Goal: Task Accomplishment & Management: Complete application form

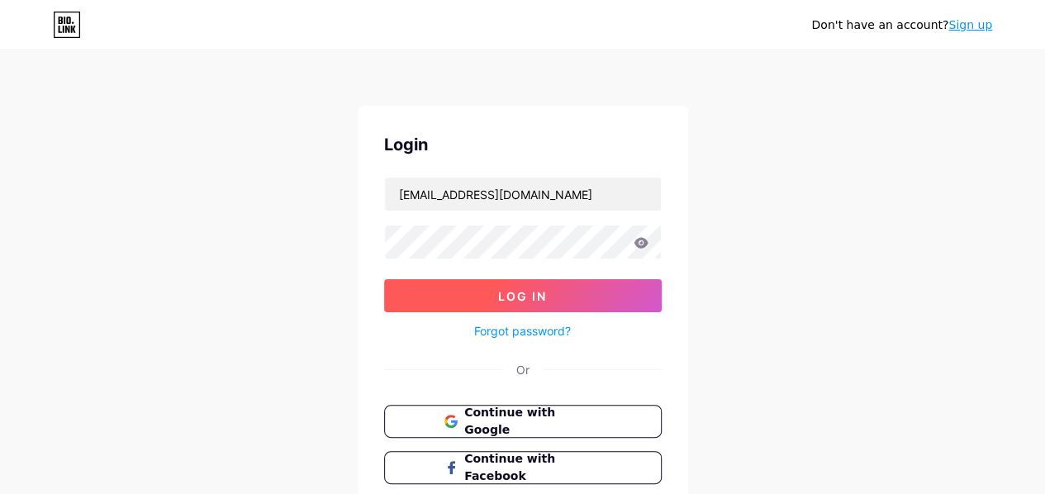
click at [560, 293] on button "Log In" at bounding box center [523, 295] width 278 height 33
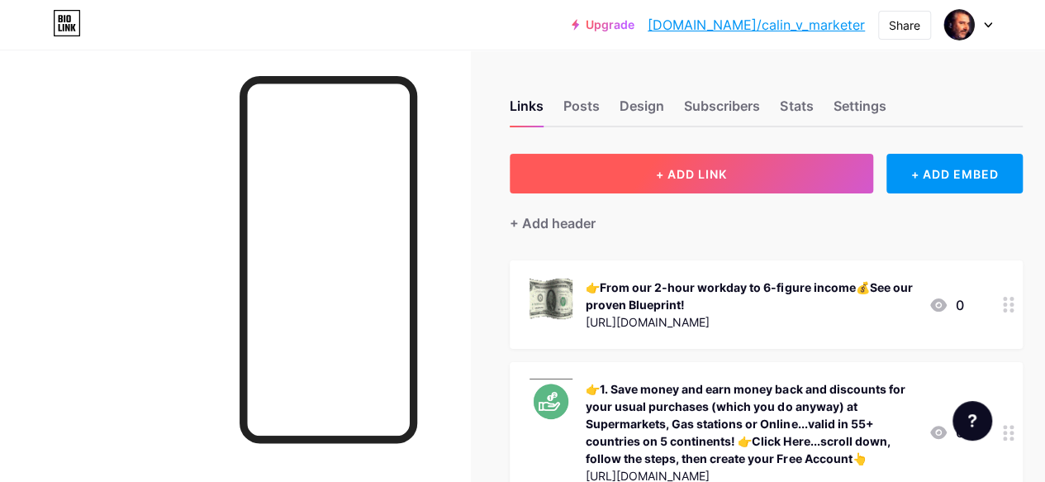
click at [671, 176] on span "+ ADD LINK" at bounding box center [691, 174] width 71 height 14
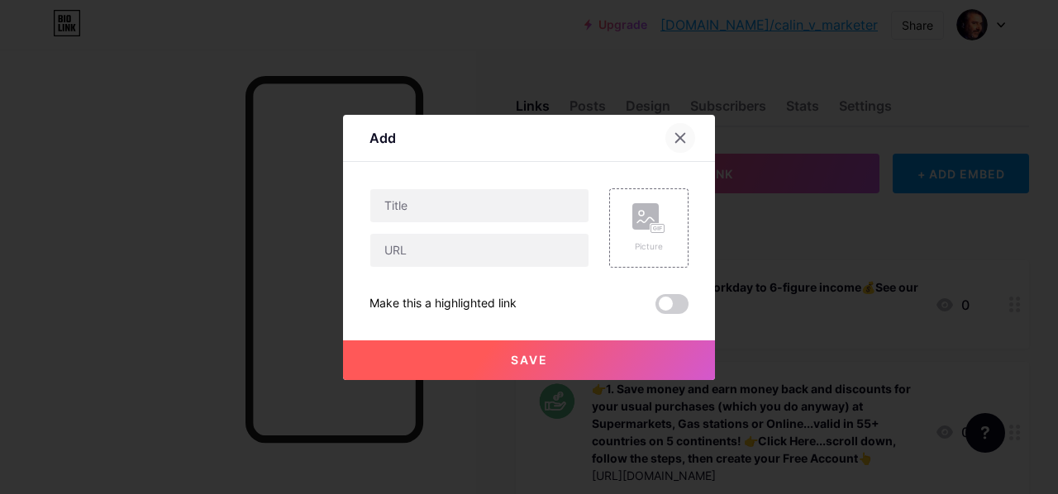
click at [678, 135] on icon at bounding box center [680, 137] width 9 height 9
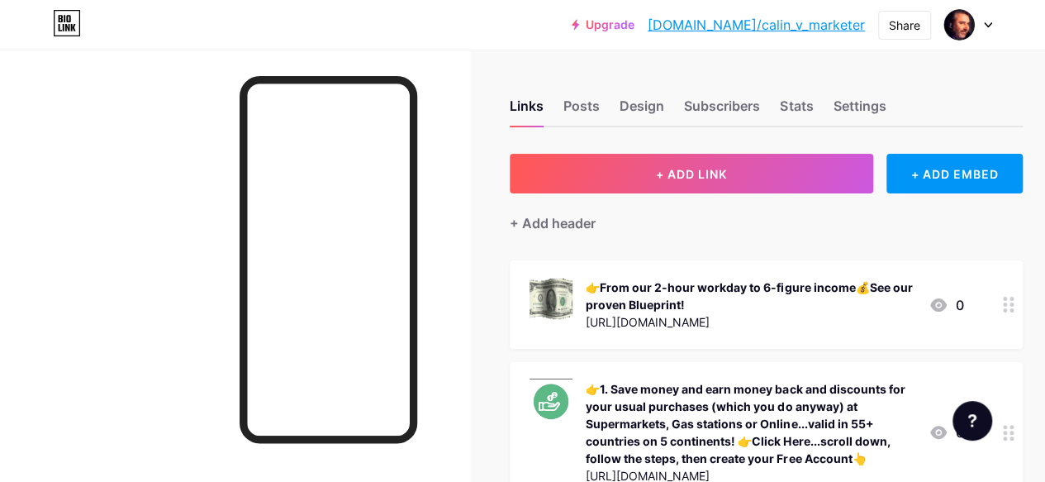
click at [985, 22] on icon at bounding box center [988, 25] width 8 height 6
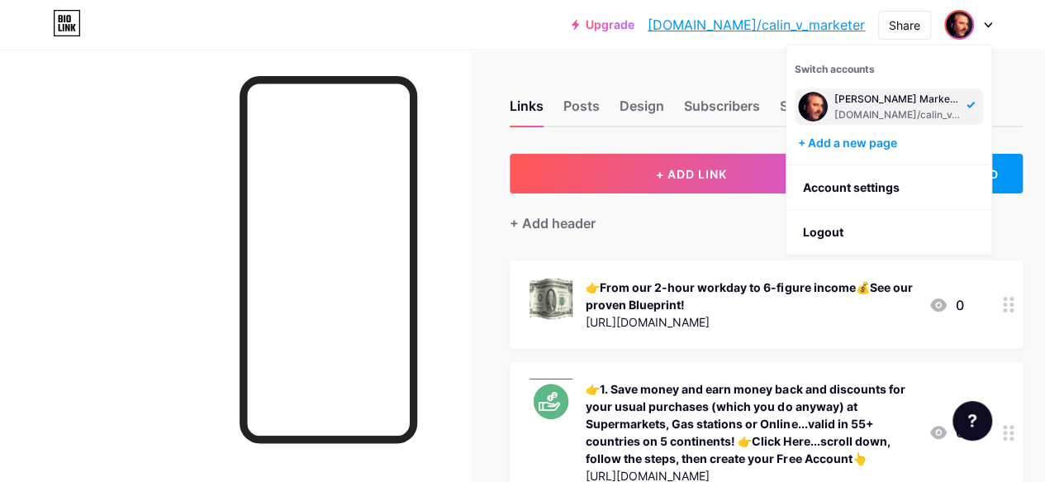
click at [962, 29] on img at bounding box center [959, 25] width 26 height 26
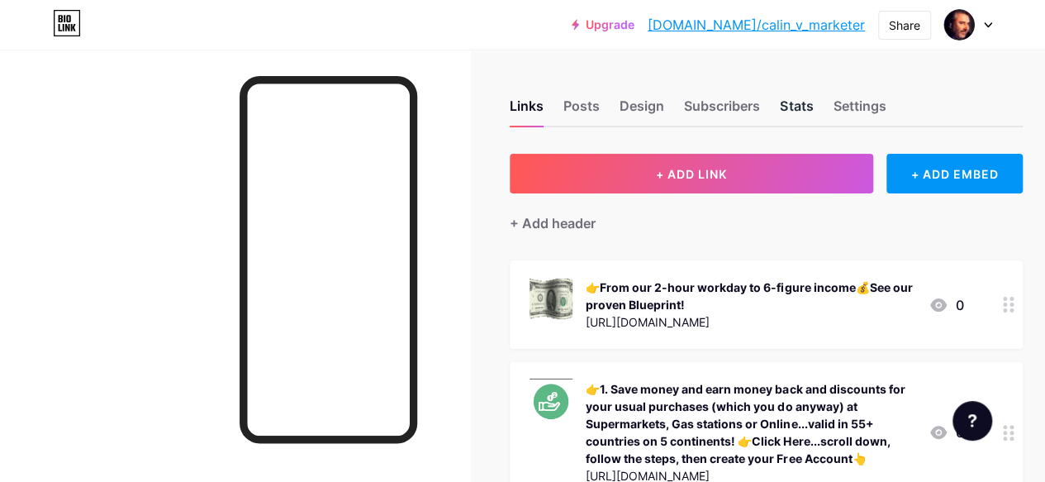
click at [788, 109] on div "Stats" at bounding box center [796, 111] width 33 height 30
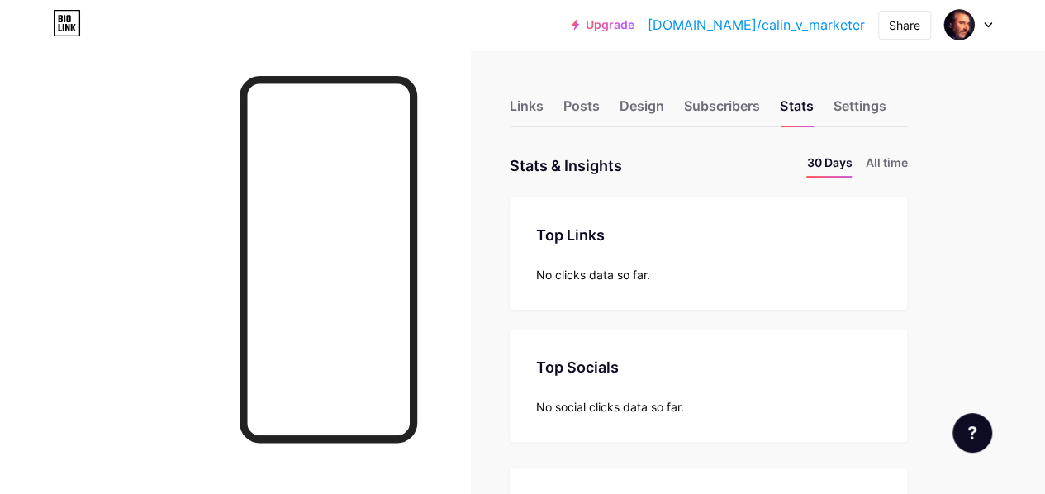
click at [985, 26] on icon at bounding box center [988, 25] width 8 height 6
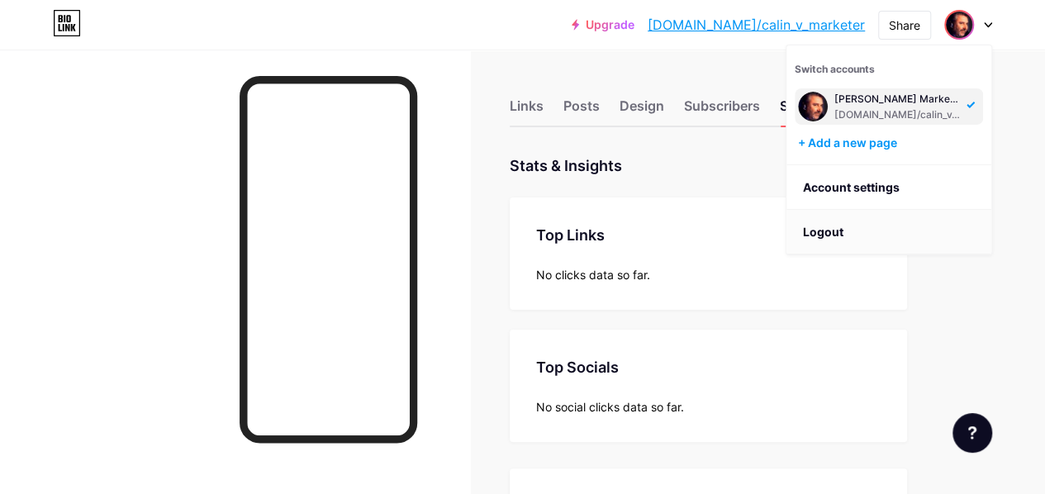
click at [811, 231] on li "Logout" at bounding box center [889, 232] width 205 height 45
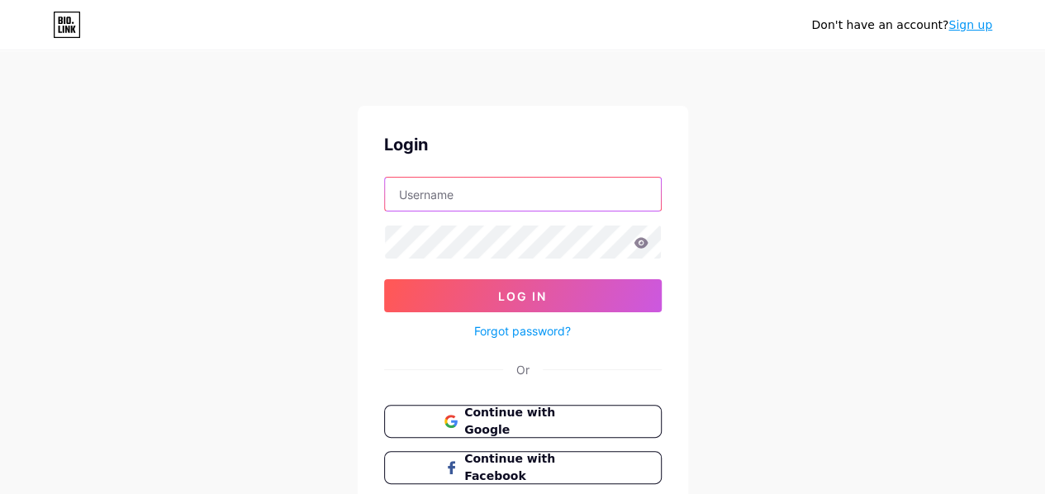
type input "[EMAIL_ADDRESS][DOMAIN_NAME]"
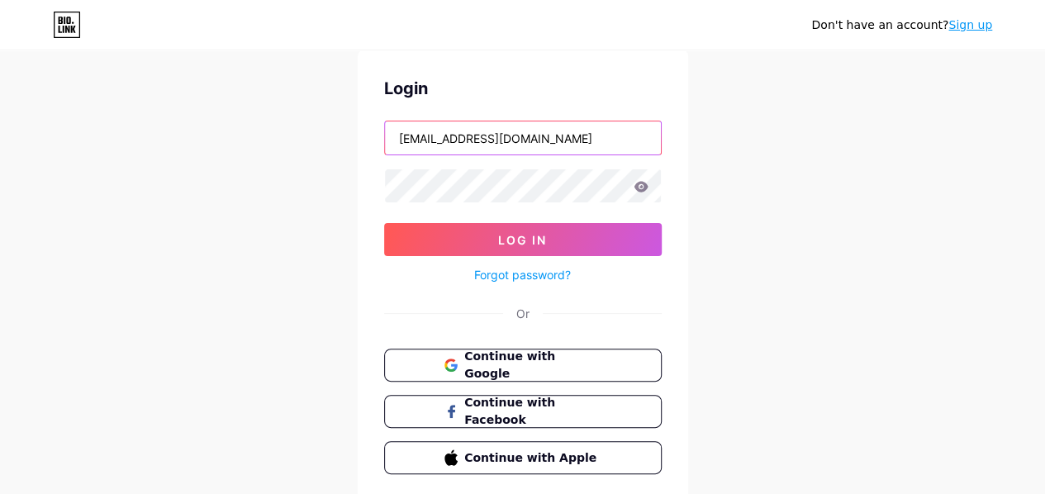
scroll to position [112, 0]
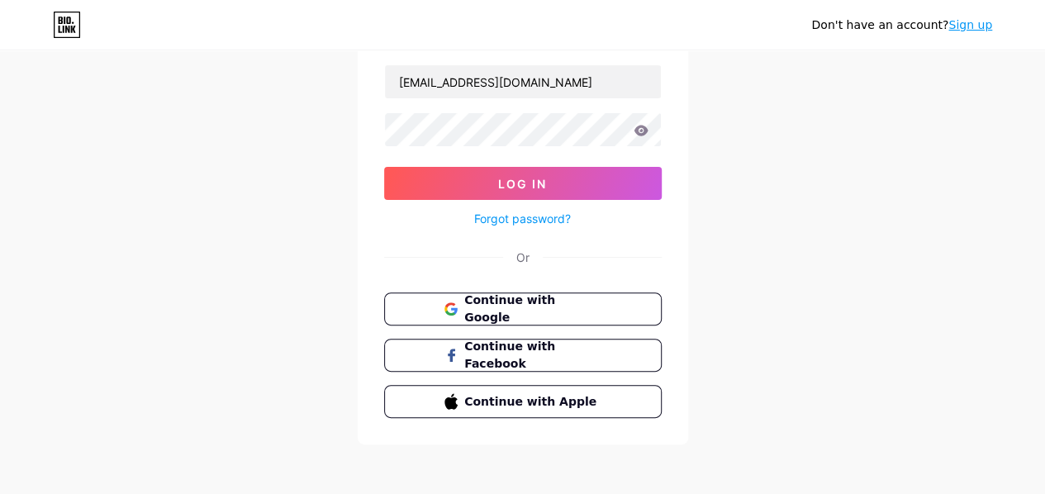
click at [61, 26] on icon at bounding box center [67, 25] width 28 height 26
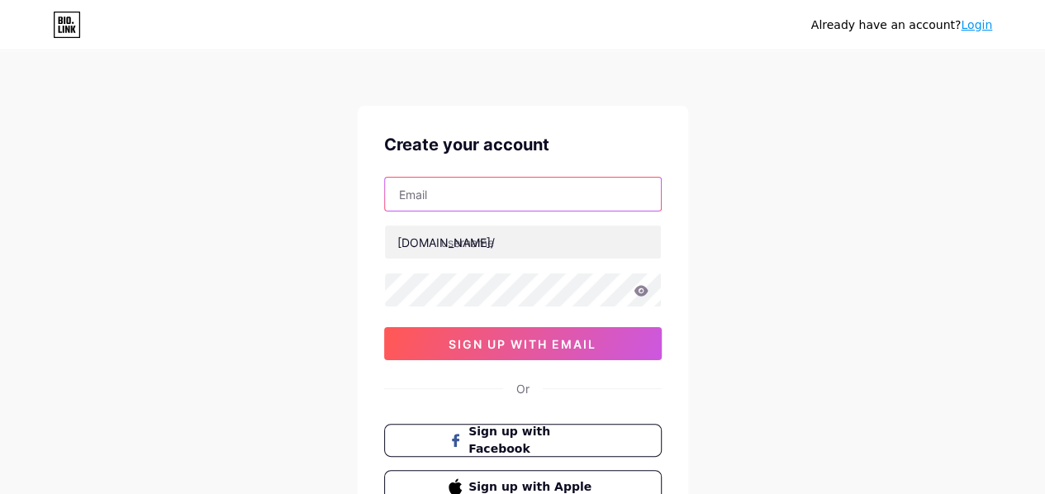
click at [412, 198] on input "text" at bounding box center [523, 194] width 276 height 33
click at [408, 195] on input "text" at bounding box center [523, 194] width 276 height 33
paste input "succesultauonline@gmail.com"
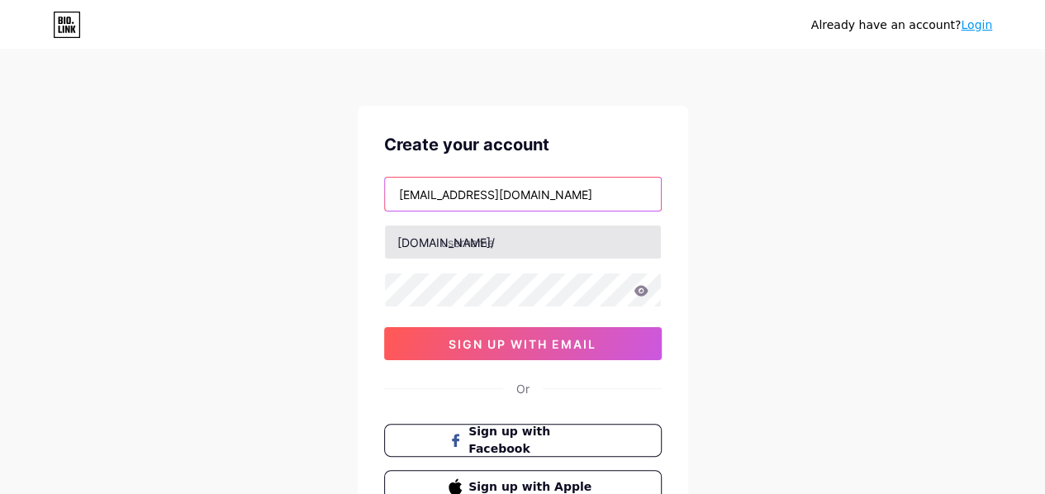
type input "succesultauonline@gmail.com"
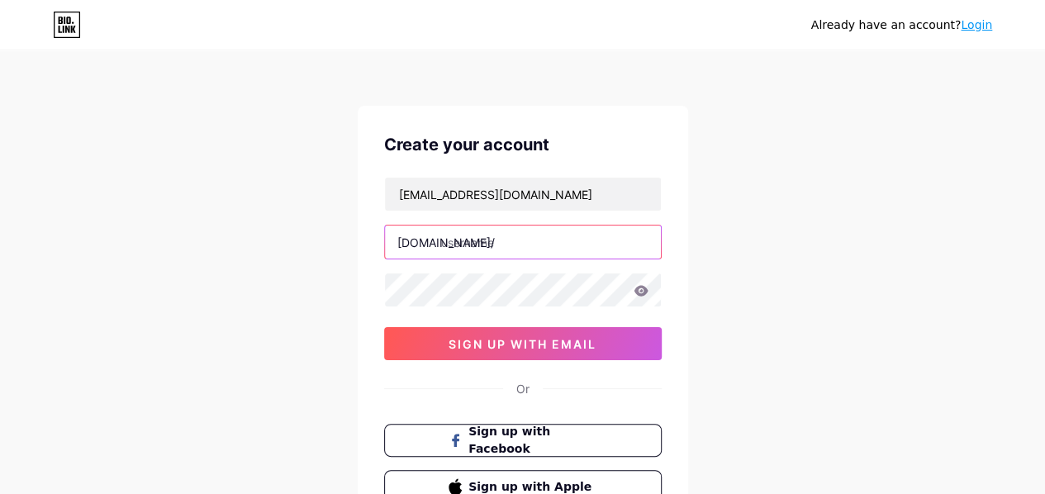
click at [447, 244] on input "text" at bounding box center [523, 242] width 276 height 33
click at [456, 242] on input "text" at bounding box center [523, 242] width 276 height 33
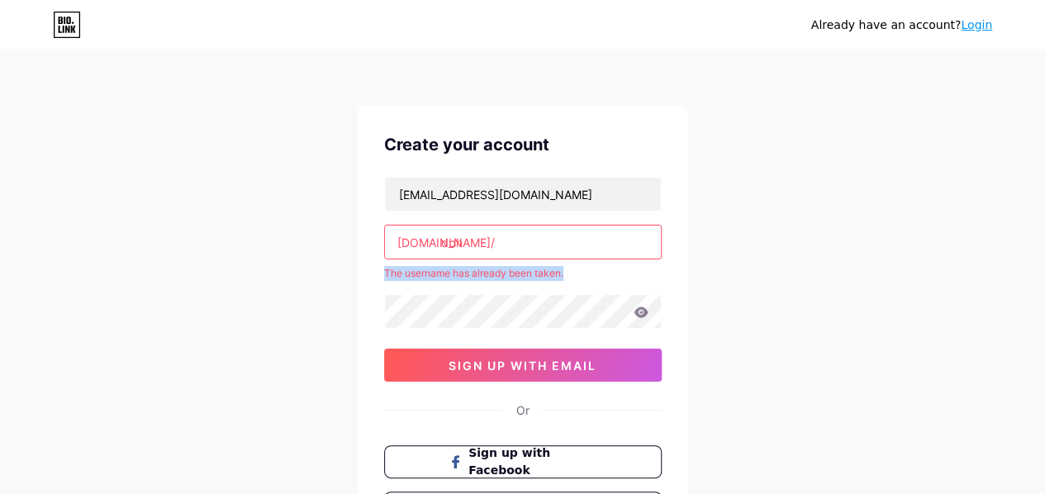
drag, startPoint x: 380, startPoint y: 271, endPoint x: 605, endPoint y: 278, distance: 224.9
click at [601, 279] on div "Create your account succesultauonline@gmail.com bio.link/ dbh The username has …" at bounding box center [523, 328] width 331 height 445
drag, startPoint x: 472, startPoint y: 240, endPoint x: 442, endPoint y: 241, distance: 29.8
click at [442, 241] on input "dbh" at bounding box center [523, 242] width 276 height 33
paste input "successonline"
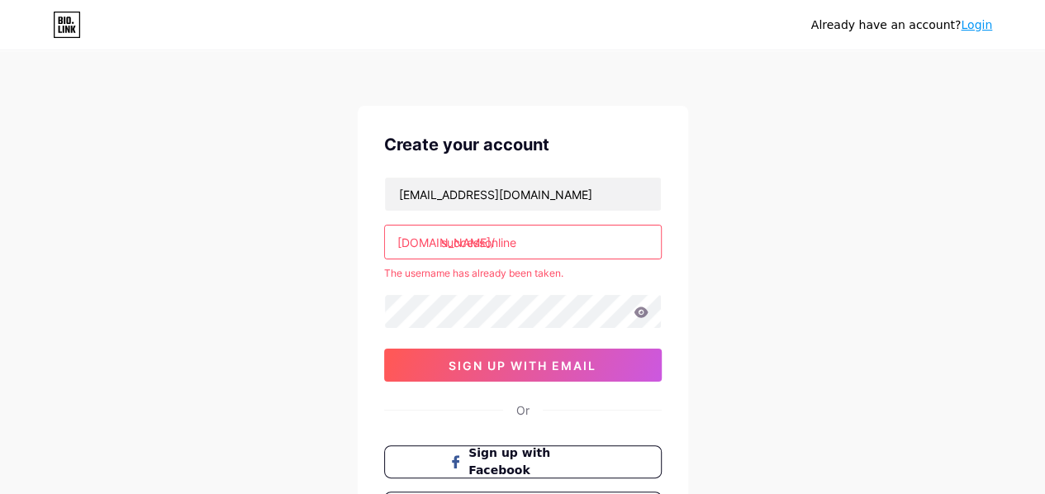
click at [446, 242] on input "successonline" at bounding box center [523, 242] width 276 height 33
click at [465, 239] on input "successonline" at bounding box center [523, 242] width 276 height 33
click at [496, 241] on input "successonline" at bounding box center [523, 242] width 276 height 33
drag, startPoint x: 526, startPoint y: 241, endPoint x: 441, endPoint y: 242, distance: 84.3
click at [441, 242] on input "successonline" at bounding box center [523, 242] width 276 height 33
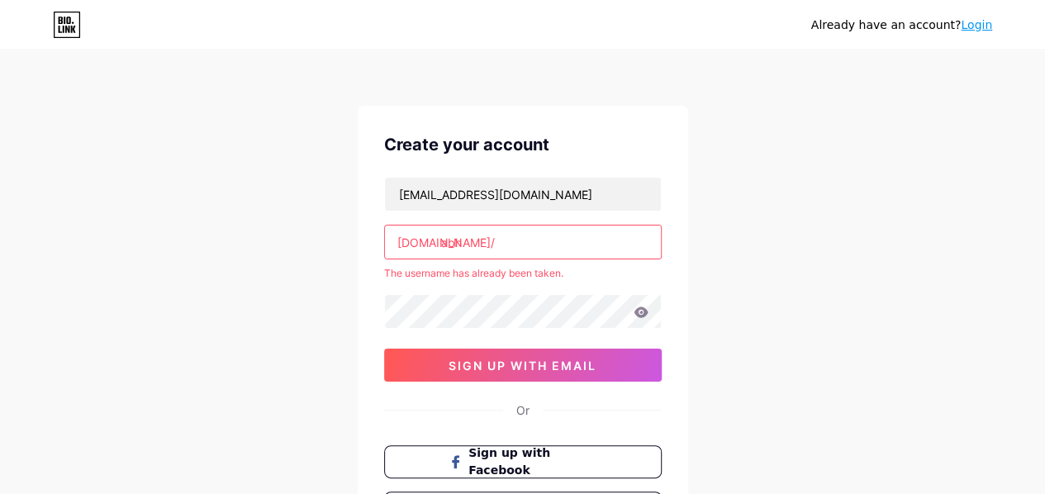
type input "abh"
click at [740, 264] on div "Already have an account? Login Create your account succesultauonline@gmail.com …" at bounding box center [522, 327] width 1045 height 654
drag, startPoint x: 467, startPoint y: 237, endPoint x: 440, endPoint y: 244, distance: 27.3
click at [440, 244] on input "abh" at bounding box center [523, 242] width 276 height 33
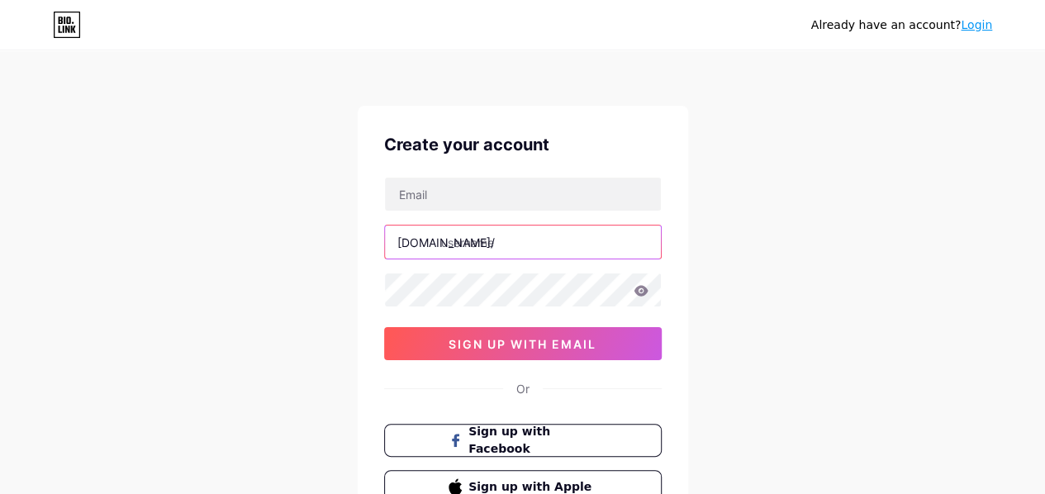
paste input "abh"
click at [441, 240] on input "abh" at bounding box center [523, 242] width 276 height 33
click at [469, 243] on input "abh" at bounding box center [523, 242] width 276 height 33
drag, startPoint x: 469, startPoint y: 243, endPoint x: 455, endPoint y: 242, distance: 13.2
click at [455, 242] on input "abh" at bounding box center [523, 242] width 276 height 33
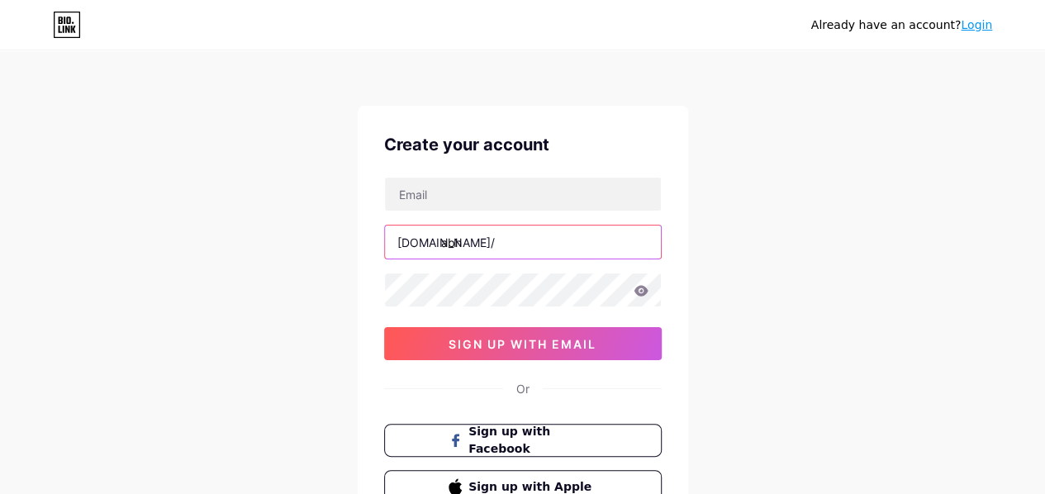
paste input "successonline"
type input "successonline"
click at [644, 293] on icon at bounding box center [641, 290] width 14 height 11
click at [645, 293] on icon at bounding box center [641, 290] width 14 height 11
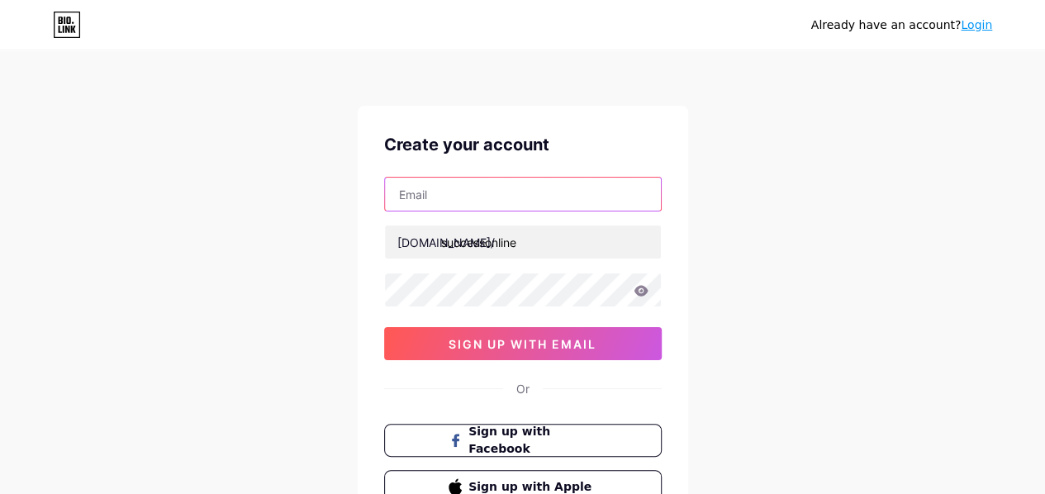
click at [450, 200] on input "text" at bounding box center [523, 194] width 276 height 33
click at [420, 193] on input "text" at bounding box center [523, 194] width 276 height 33
paste input "[EMAIL_ADDRESS][DOMAIN_NAME]"
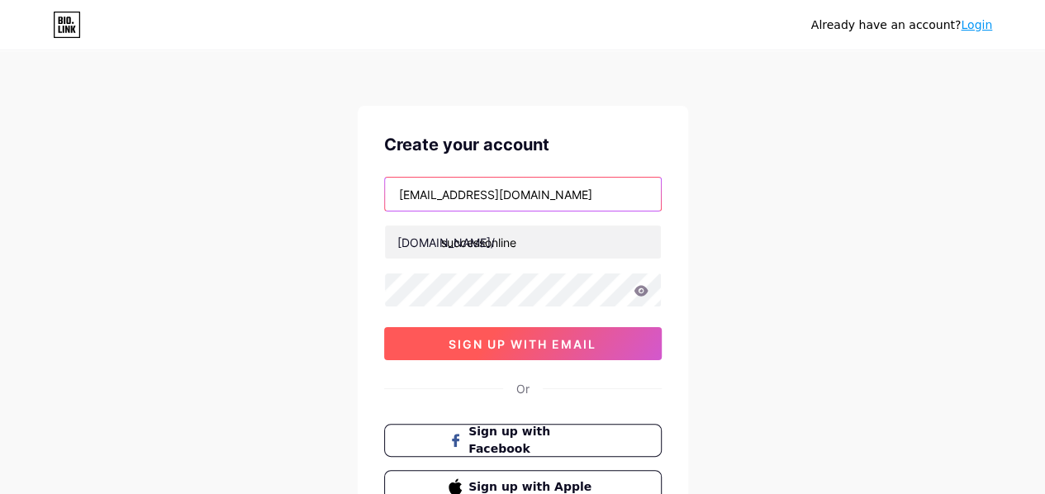
type input "[EMAIL_ADDRESS][DOMAIN_NAME]"
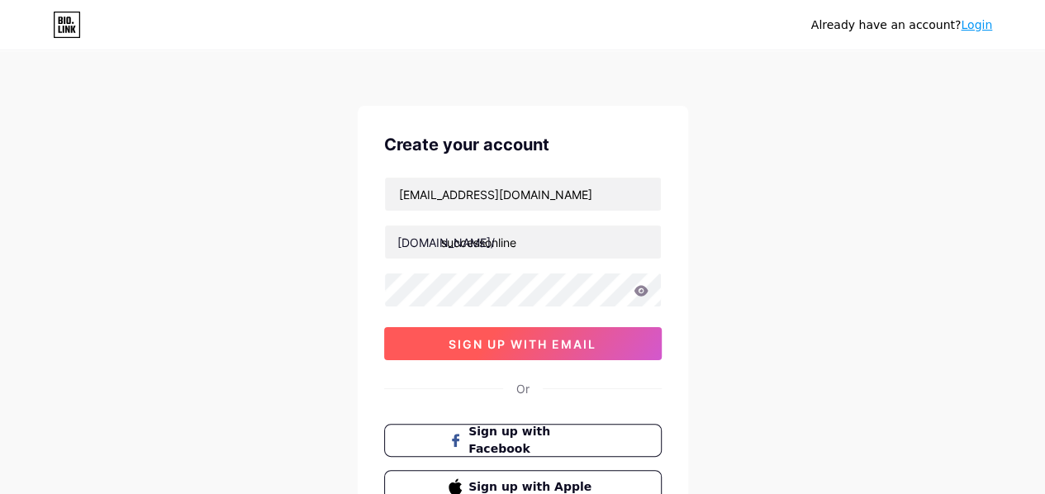
click at [477, 340] on span "sign up with email" at bounding box center [523, 344] width 148 height 14
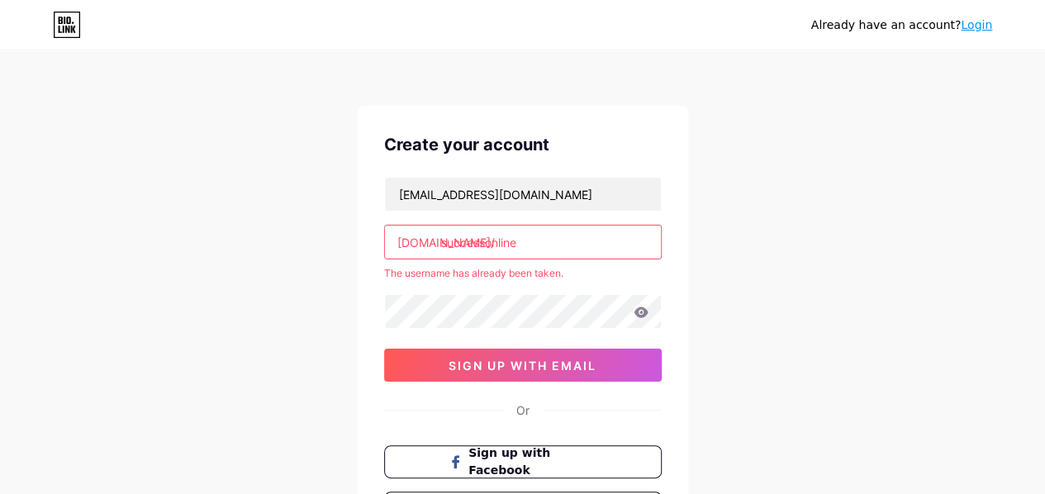
drag, startPoint x: 484, startPoint y: 241, endPoint x: 441, endPoint y: 245, distance: 43.1
click at [441, 245] on input "successonline" at bounding box center [523, 242] width 276 height 33
click at [518, 242] on input "successonline" at bounding box center [523, 242] width 276 height 33
click at [441, 241] on input "successonline" at bounding box center [523, 242] width 276 height 33
click at [446, 242] on input "dsuccessonlinebh-" at bounding box center [523, 242] width 276 height 33
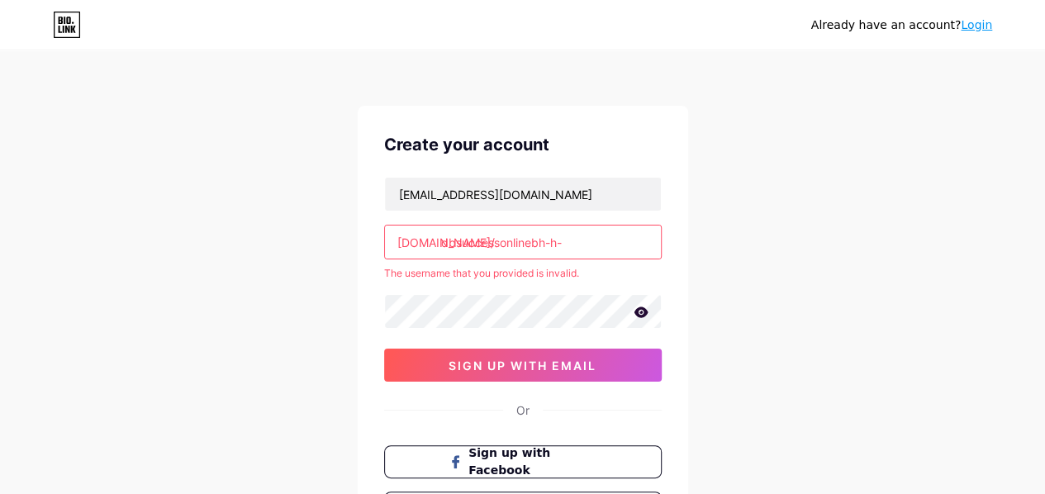
click at [453, 240] on input "dbsuccessonlinebh-h-" at bounding box center [523, 242] width 276 height 33
click at [461, 242] on input "dbhsuccessonlinebh-h--" at bounding box center [523, 242] width 276 height 33
click at [585, 239] on input "dbh-successonlinebh-h--" at bounding box center [523, 242] width 276 height 33
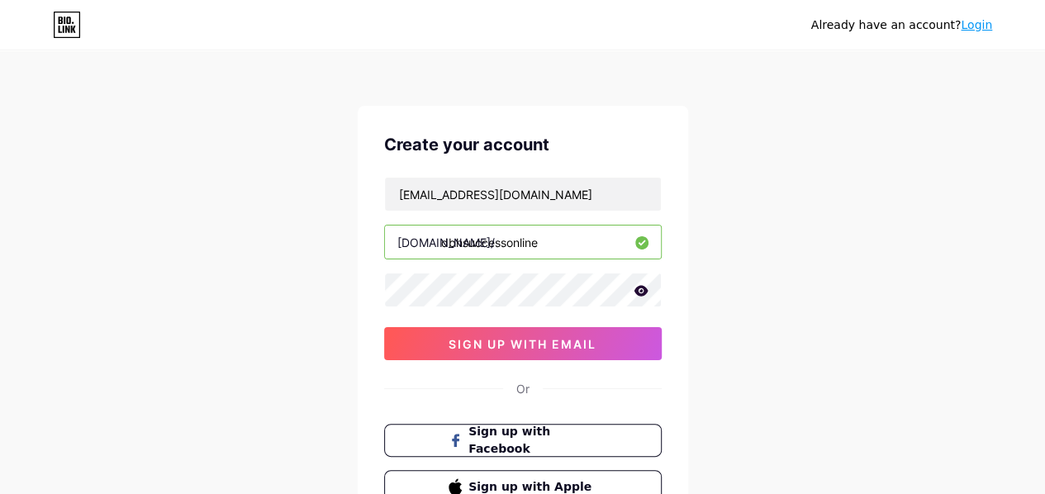
click at [462, 245] on input "dbhsuccessonline" at bounding box center [523, 242] width 276 height 33
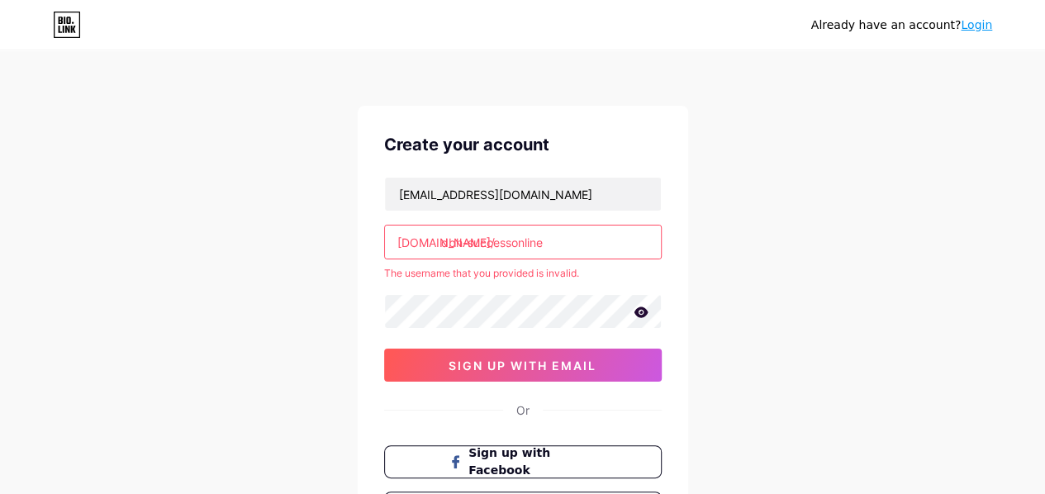
click at [466, 239] on input "dbh-successonline" at bounding box center [523, 242] width 276 height 33
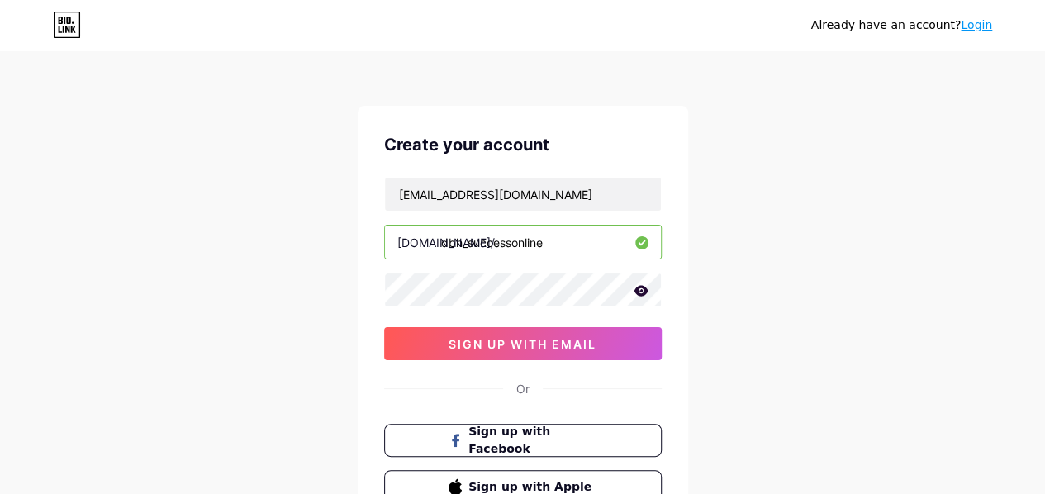
click at [513, 245] on input "dbh_successonline" at bounding box center [523, 242] width 276 height 33
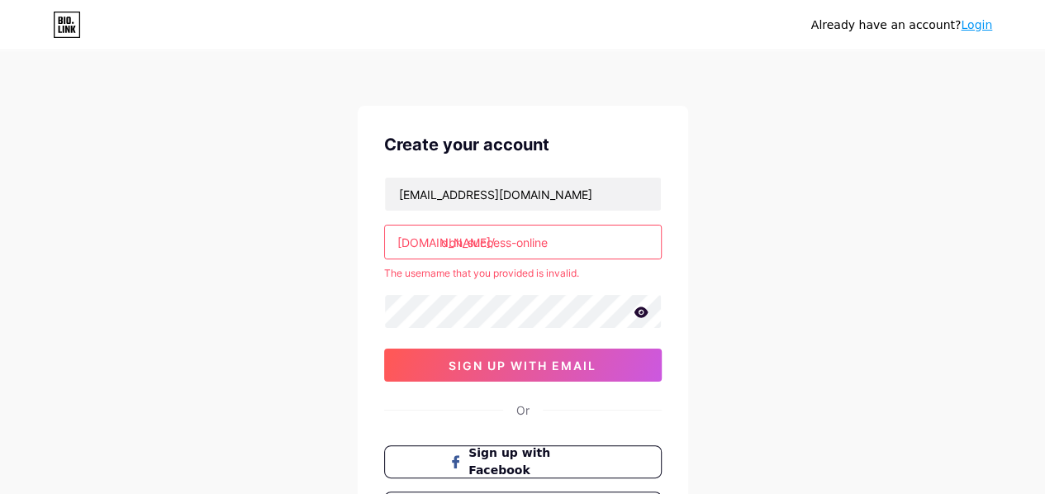
click at [469, 240] on input "dbh_success-online" at bounding box center [523, 242] width 276 height 33
click at [488, 242] on input "successonline" at bounding box center [523, 242] width 276 height 33
click at [490, 241] on input "success-online" at bounding box center [523, 242] width 276 height 33
click at [491, 245] on input "success-online" at bounding box center [523, 242] width 276 height 33
click at [535, 241] on input "[DOMAIN_NAME]" at bounding box center [523, 242] width 276 height 33
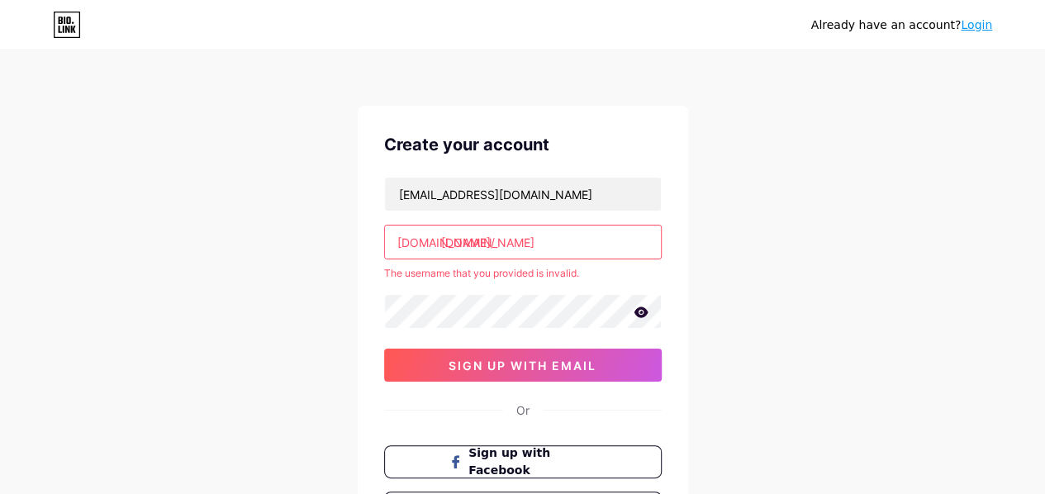
drag, startPoint x: 535, startPoint y: 241, endPoint x: 428, endPoint y: 242, distance: 107.4
click at [428, 242] on div "[DOMAIN_NAME]/ [DOMAIN_NAME]" at bounding box center [523, 242] width 278 height 35
drag, startPoint x: 497, startPoint y: 243, endPoint x: 488, endPoint y: 240, distance: 9.7
click at [488, 240] on input "[DOMAIN_NAME]" at bounding box center [523, 242] width 276 height 33
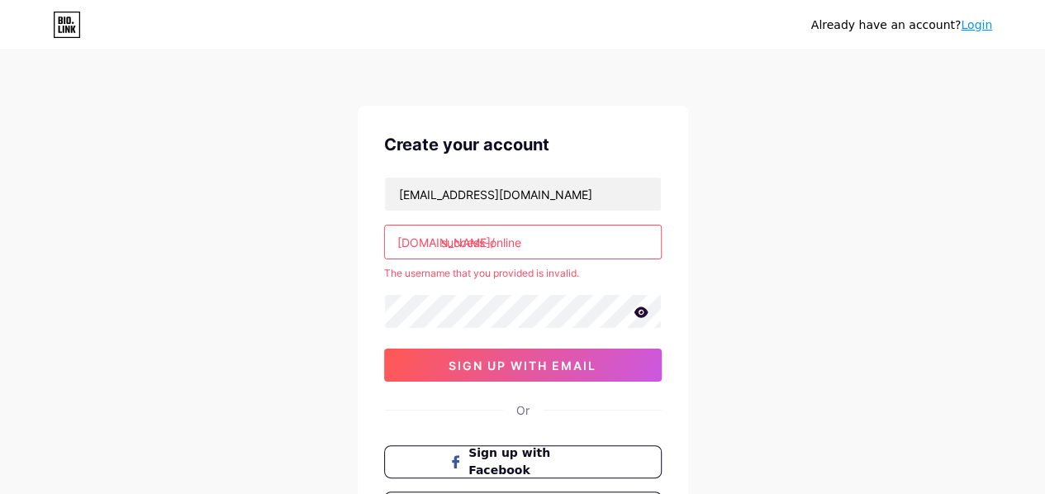
click at [485, 242] on input "success-online" at bounding box center [523, 242] width 276 height 33
click at [534, 249] on input "success)online" at bounding box center [523, 242] width 276 height 33
click at [690, 240] on div "Already have an account? Login Create your account [EMAIL_ADDRESS][DOMAIN_NAME]…" at bounding box center [522, 327] width 1045 height 654
drag, startPoint x: 545, startPoint y: 242, endPoint x: 441, endPoint y: 244, distance: 104.1
click at [441, 244] on input "success)online" at bounding box center [523, 242] width 276 height 33
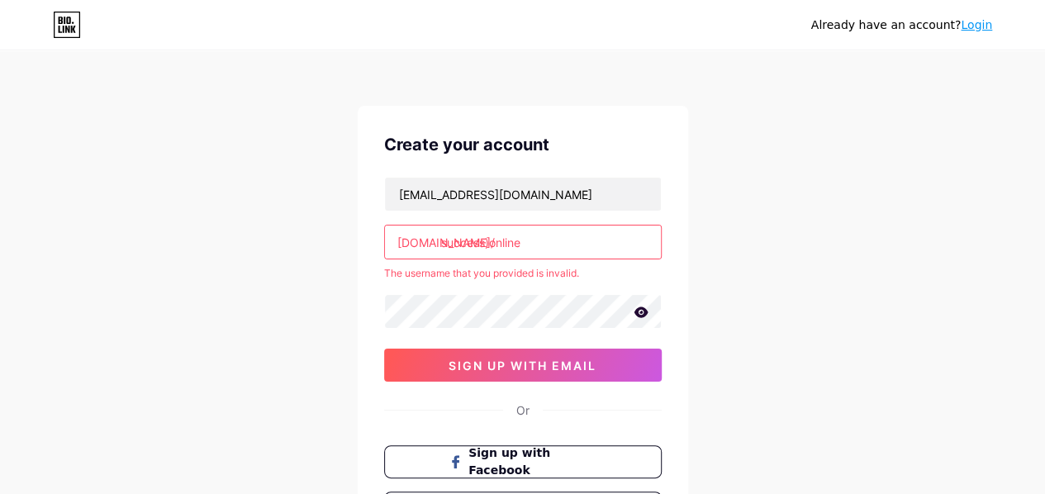
click at [488, 240] on input "success)online" at bounding box center [523, 242] width 276 height 33
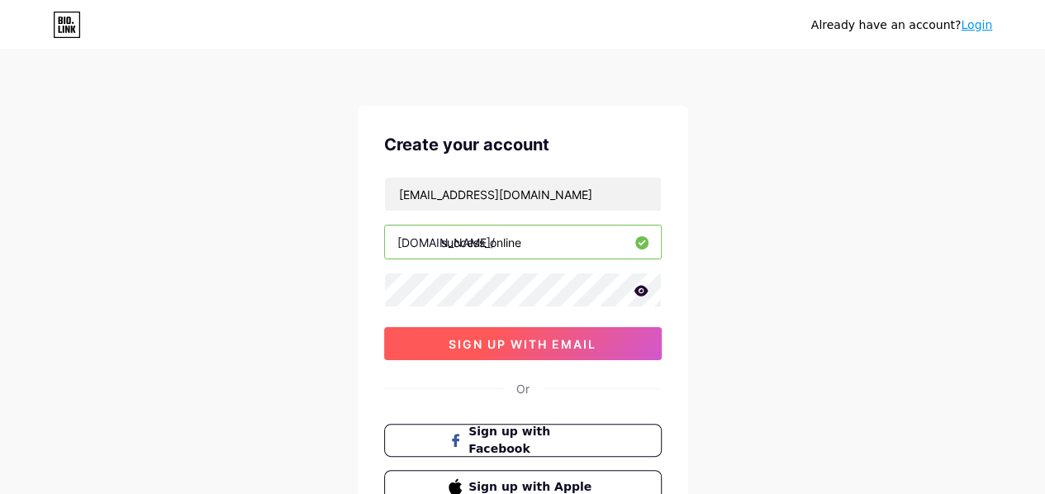
type input "success_online"
click at [482, 341] on span "sign up with email" at bounding box center [523, 344] width 148 height 14
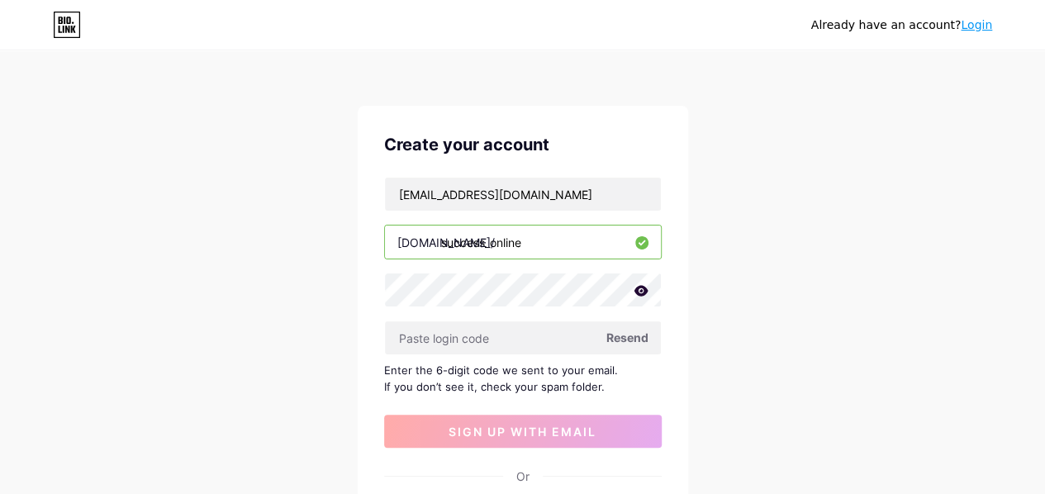
click at [641, 290] on icon at bounding box center [641, 290] width 14 height 11
click at [707, 312] on div "Already have an account? Login Create your account [EMAIL_ADDRESS][DOMAIN_NAME]…" at bounding box center [522, 360] width 1045 height 720
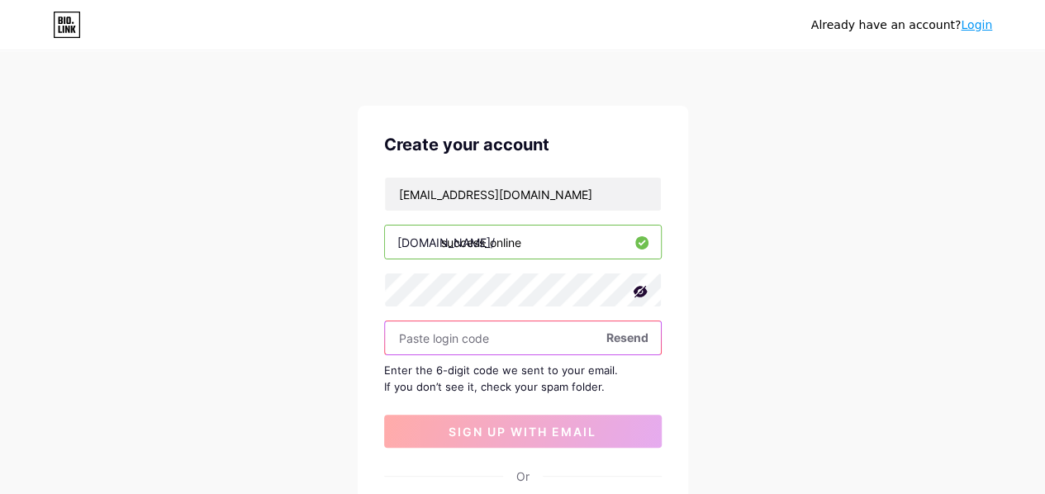
click at [416, 333] on input "text" at bounding box center [523, 337] width 276 height 33
paste input "*$zf61g5sa*E^OZ$"
type input "*$zf61g5sa*E^OZ$"
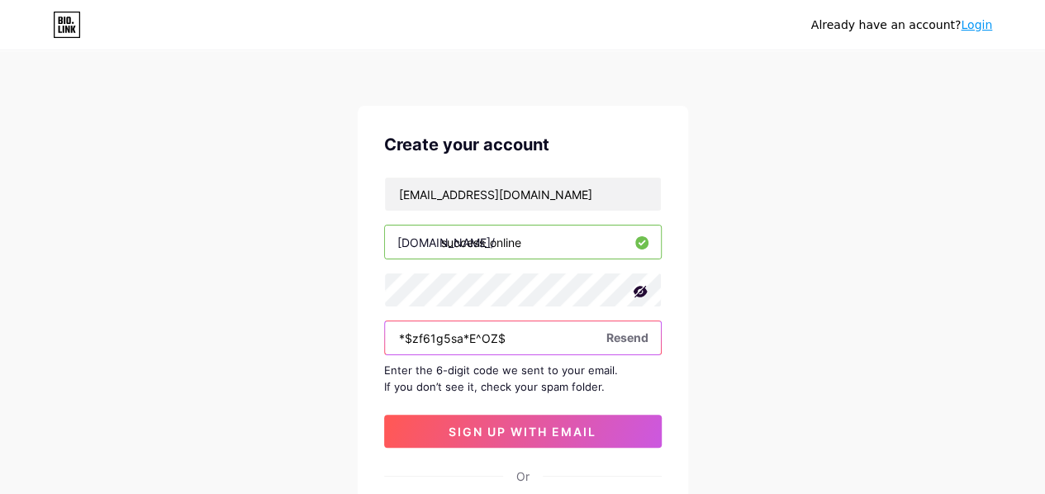
drag, startPoint x: 529, startPoint y: 337, endPoint x: 367, endPoint y: 345, distance: 162.1
click at [388, 332] on input "*$zf61g5sa*E^OZ$" at bounding box center [523, 337] width 276 height 33
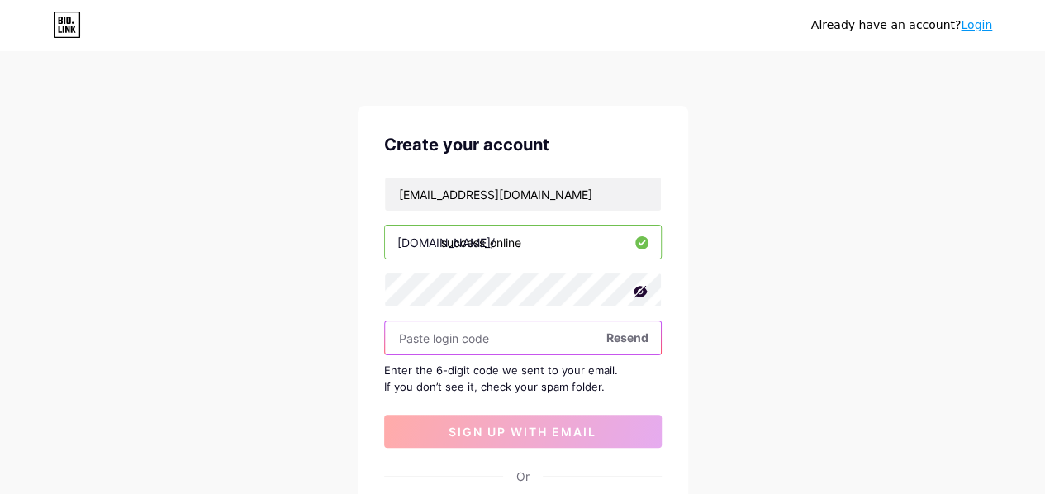
paste input "617598"
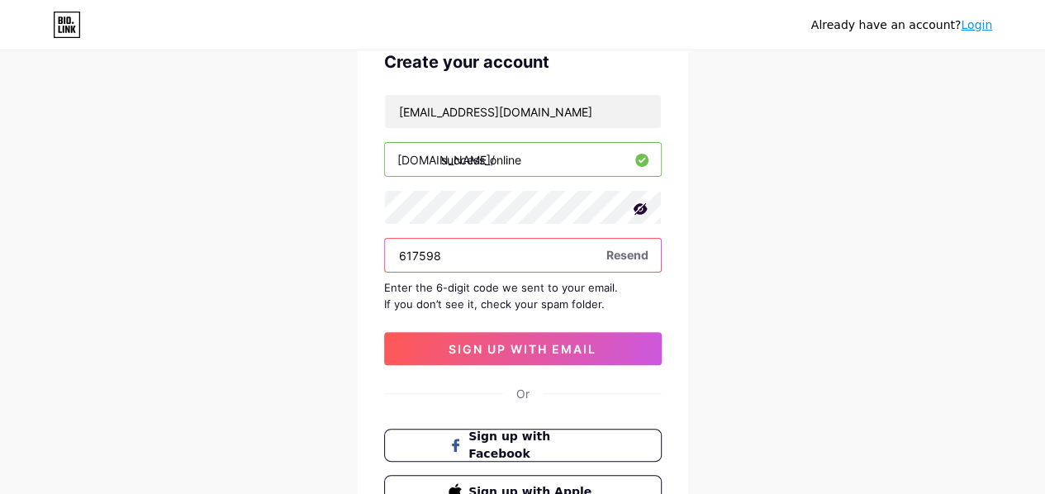
scroll to position [165, 0]
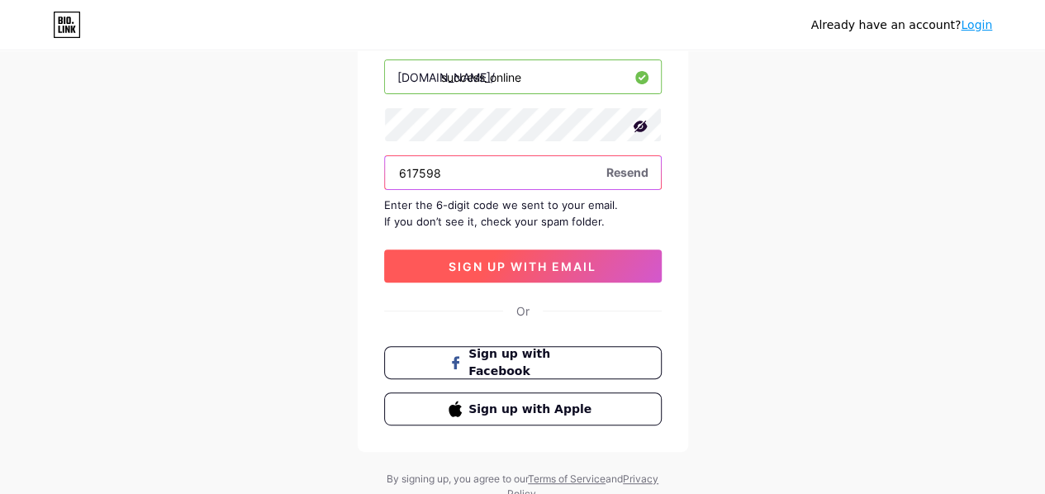
type input "617598"
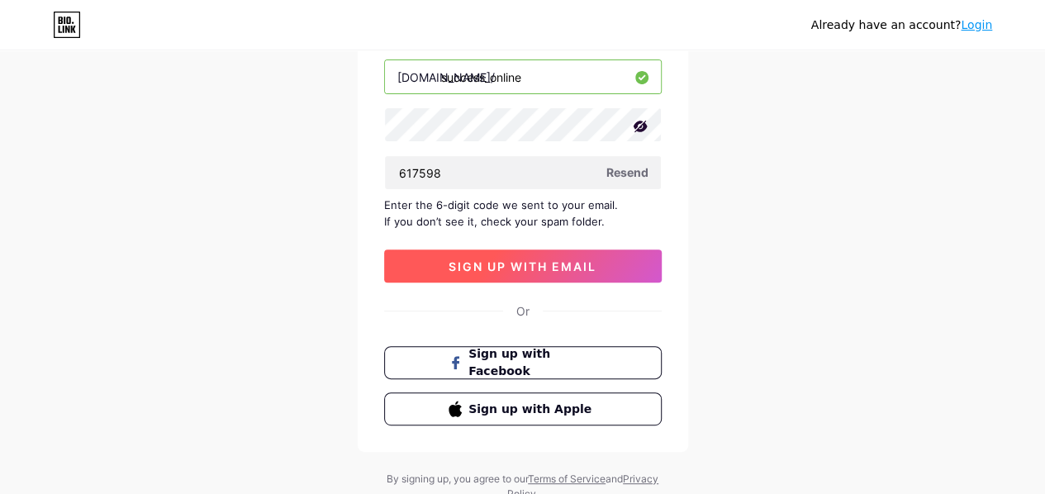
click at [496, 260] on span "sign up with email" at bounding box center [523, 266] width 148 height 14
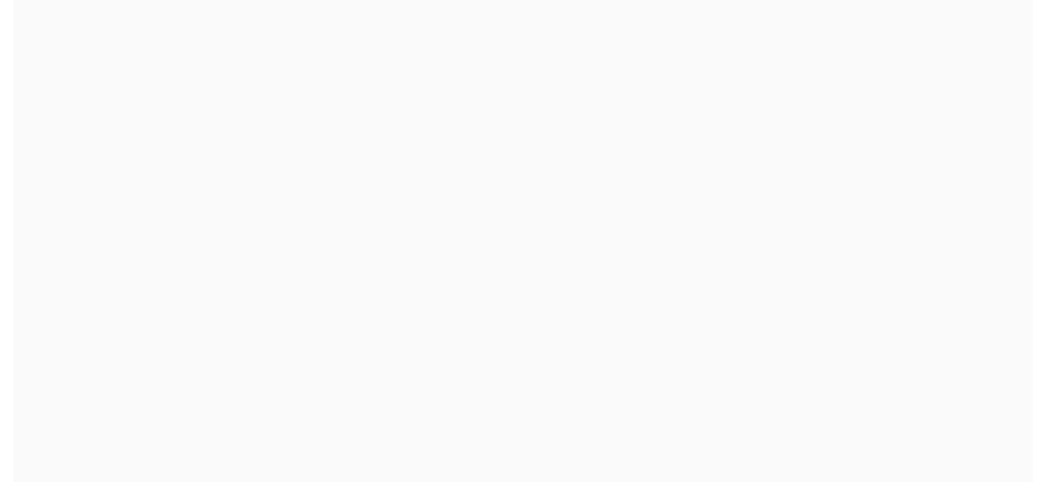
scroll to position [0, 0]
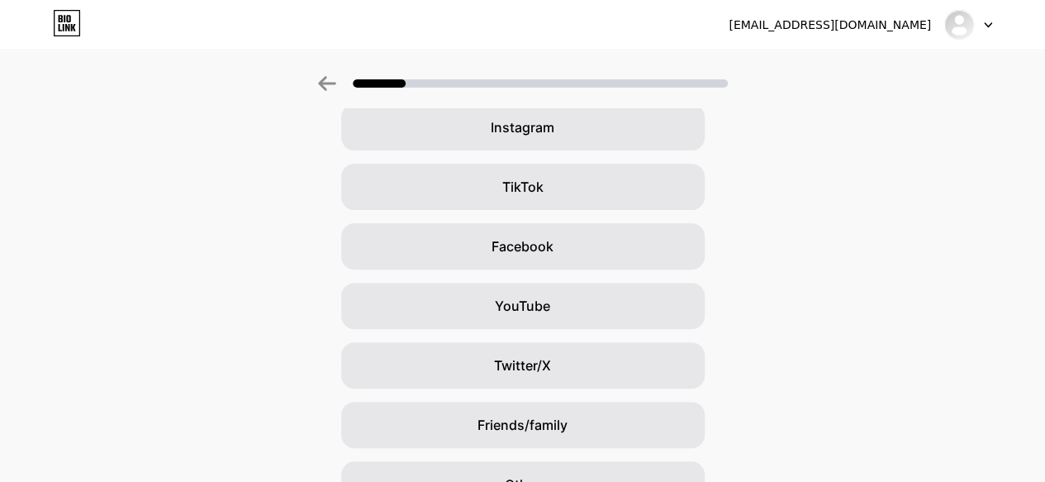
scroll to position [165, 0]
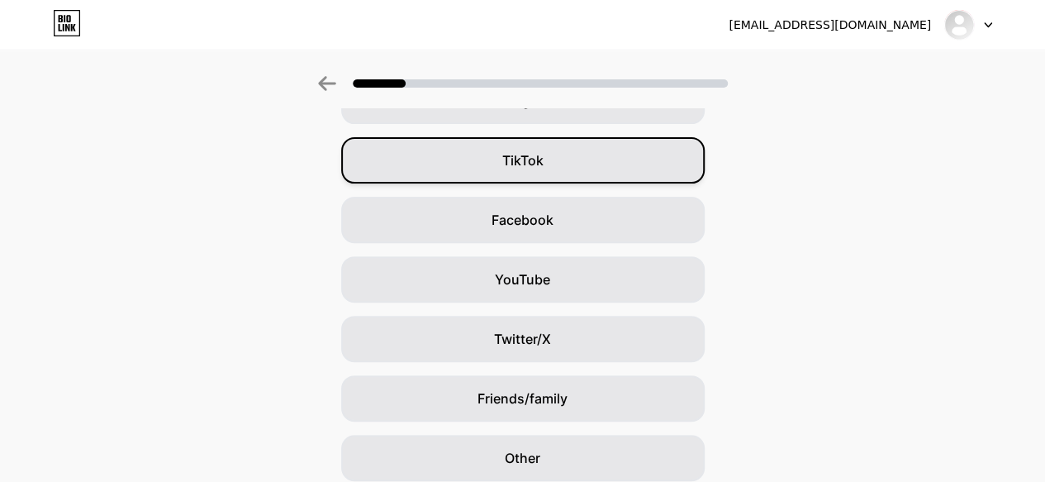
click at [540, 152] on span "TikTok" at bounding box center [522, 160] width 41 height 20
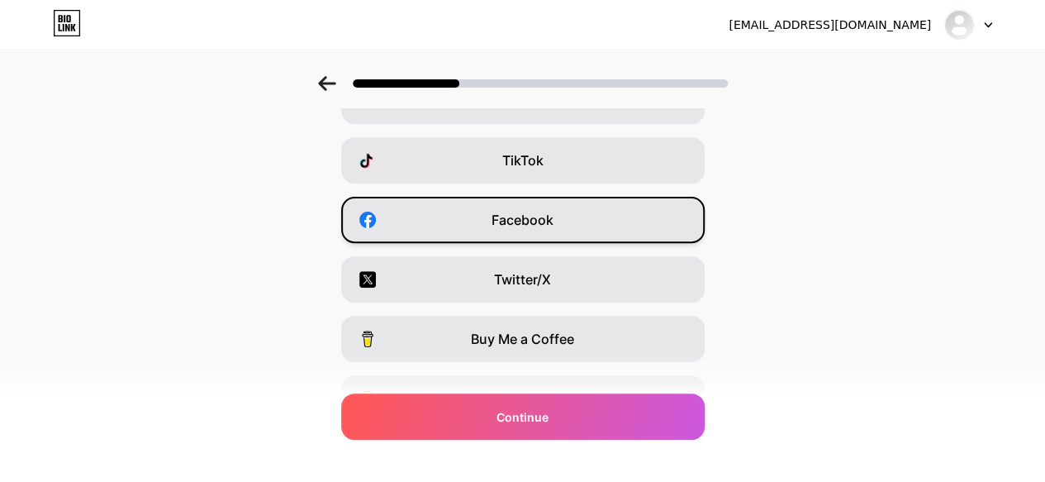
click at [512, 228] on span "Facebook" at bounding box center [523, 220] width 62 height 20
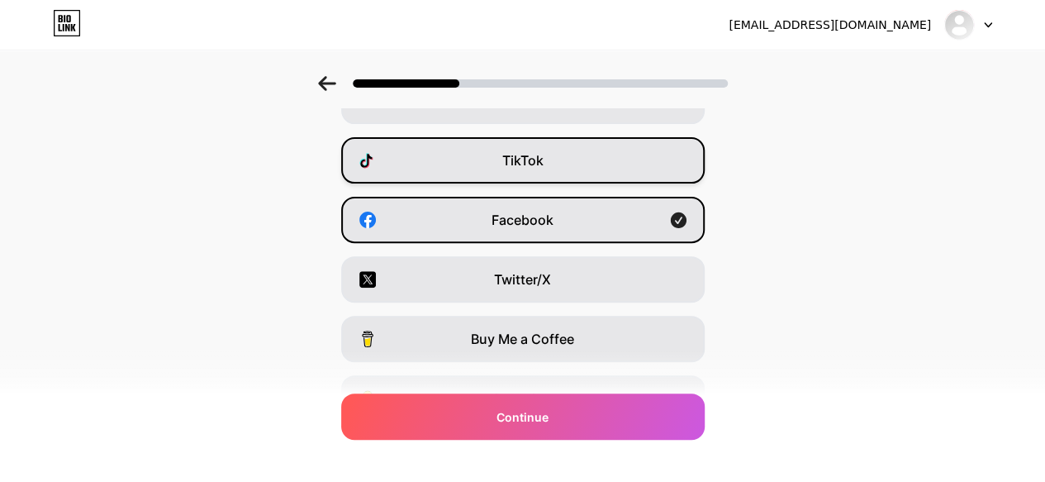
click at [524, 169] on span "TikTok" at bounding box center [522, 160] width 41 height 20
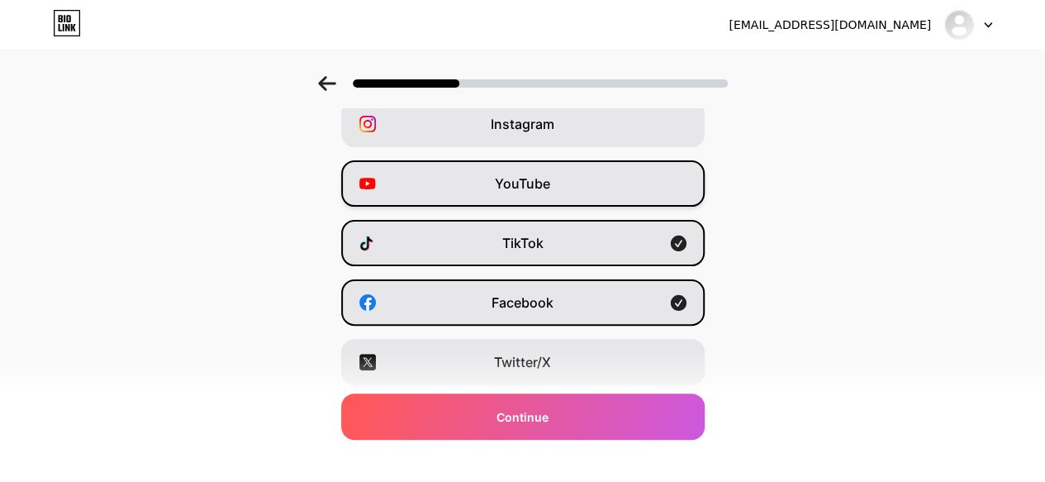
click at [583, 184] on div "YouTube" at bounding box center [523, 183] width 364 height 46
click at [575, 137] on div "Instagram" at bounding box center [523, 124] width 364 height 46
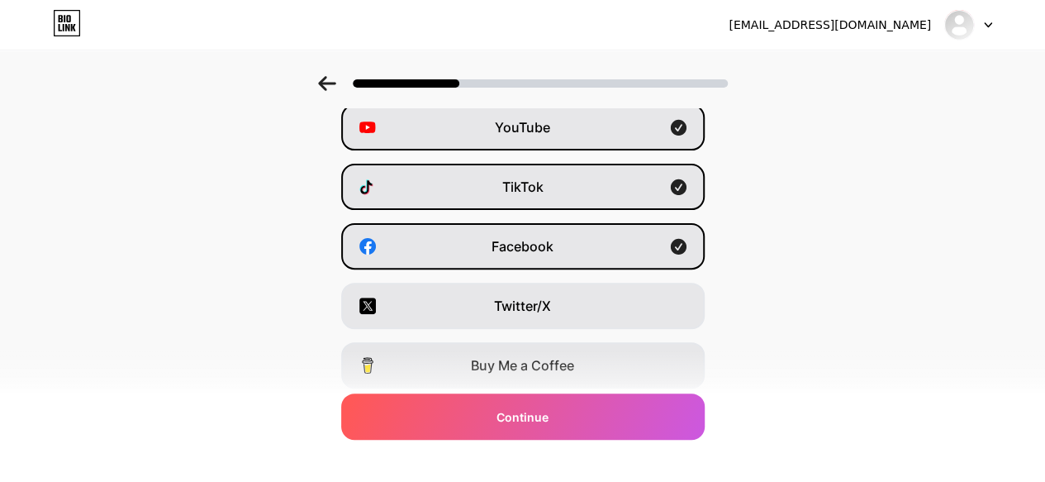
scroll to position [165, 0]
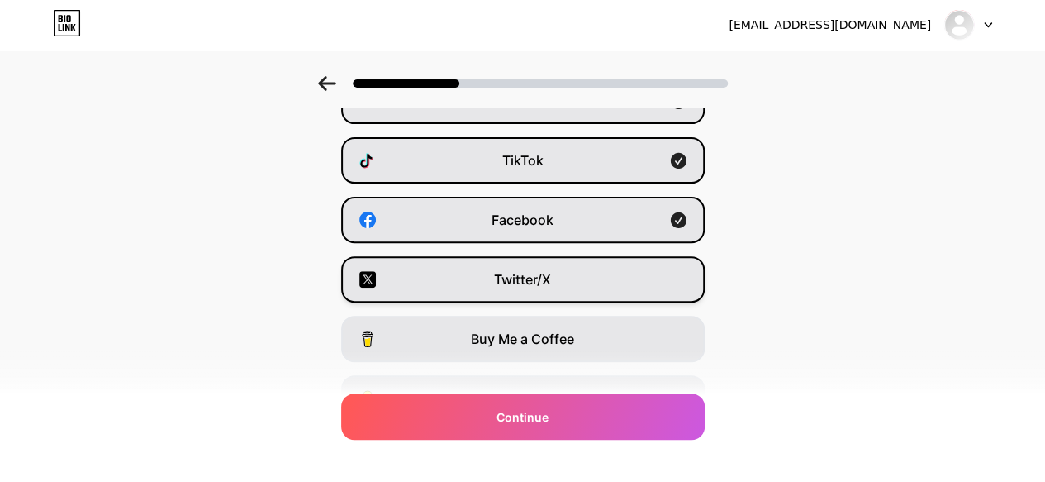
click at [532, 271] on span "Twitter/X" at bounding box center [522, 279] width 57 height 20
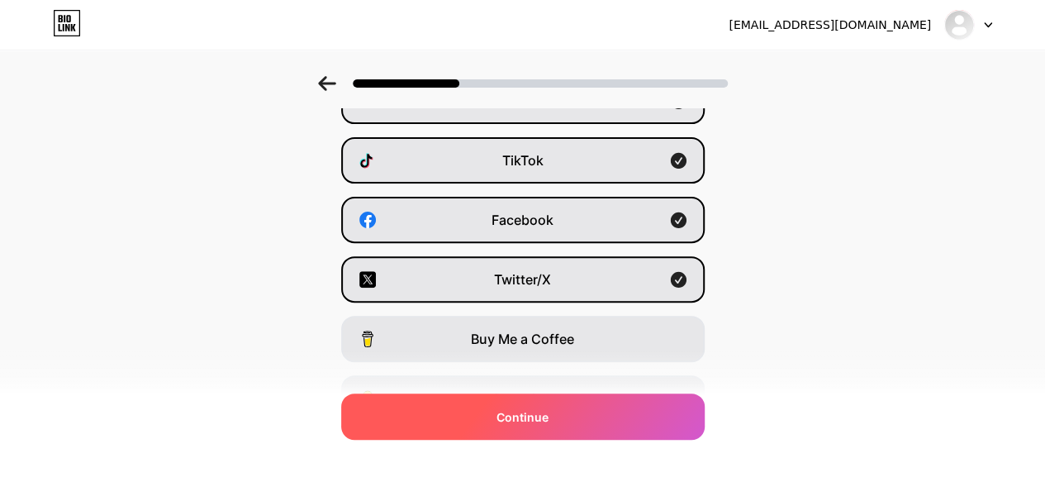
click at [526, 416] on span "Continue" at bounding box center [523, 416] width 52 height 17
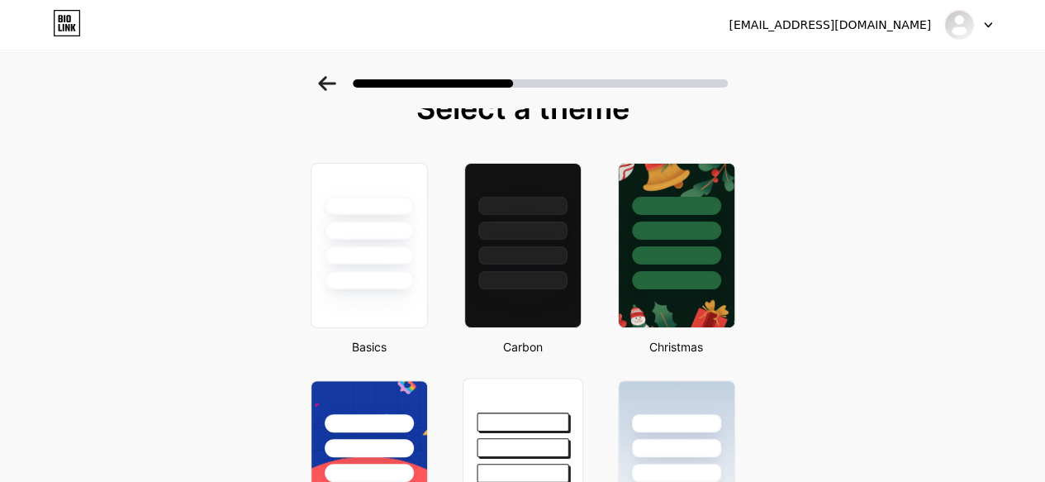
scroll to position [0, 0]
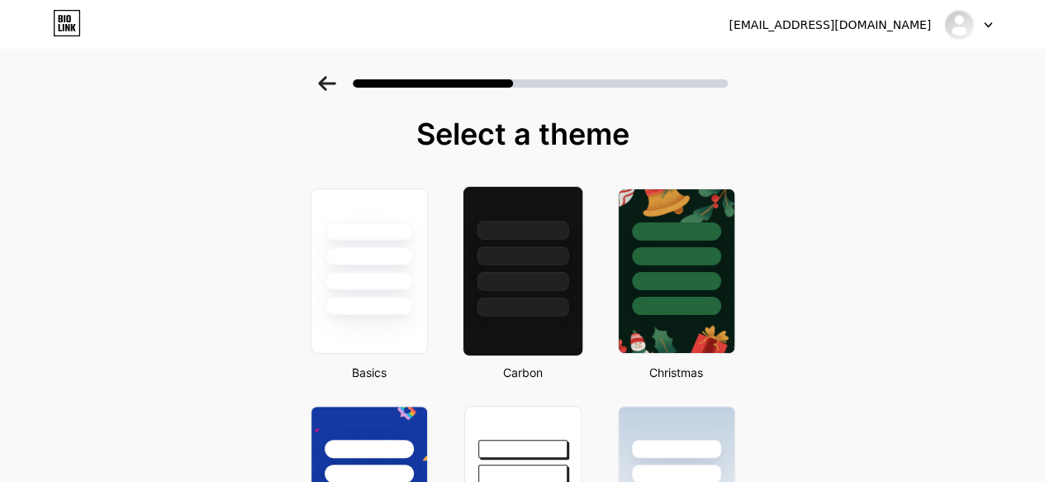
click at [528, 274] on div at bounding box center [523, 281] width 92 height 19
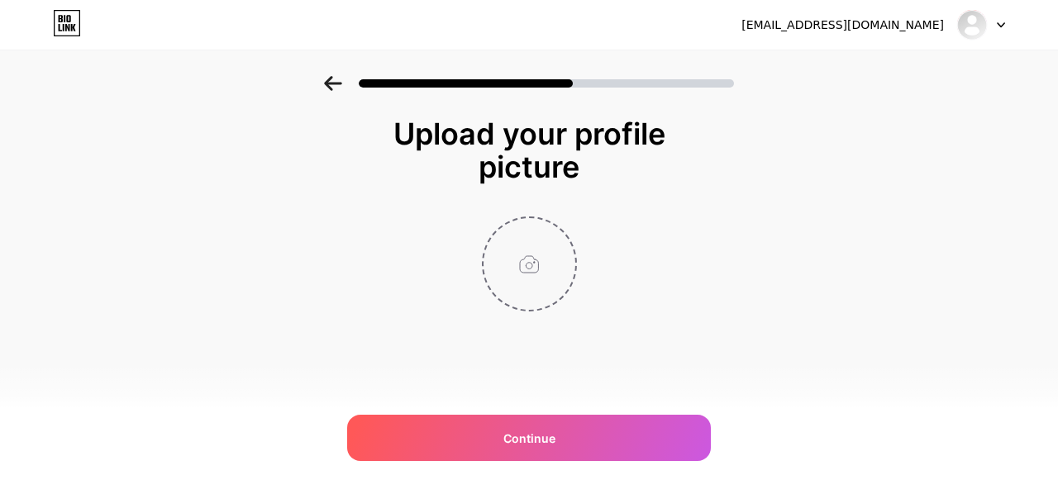
click at [516, 278] on input "file" at bounding box center [529, 264] width 92 height 92
type input "C:\fakepath\1.png"
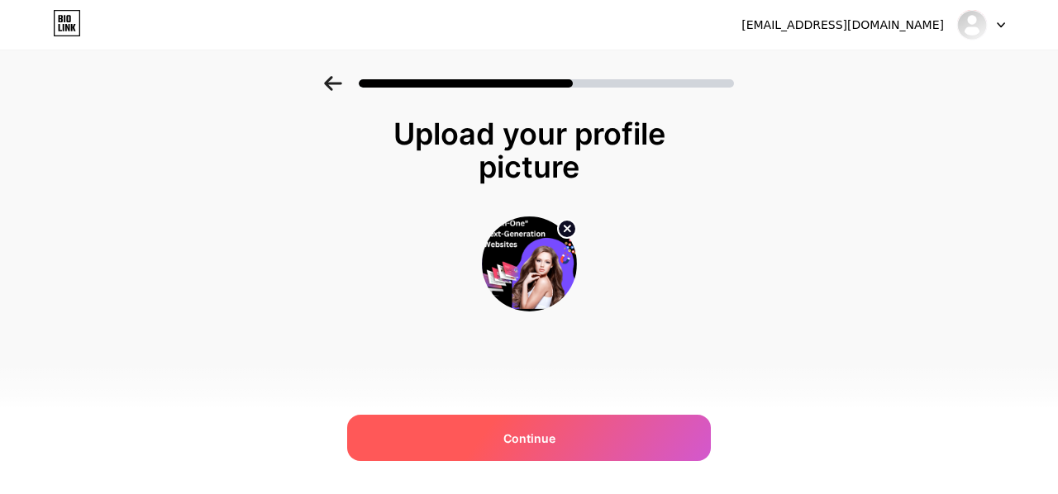
click at [516, 440] on span "Continue" at bounding box center [529, 438] width 52 height 17
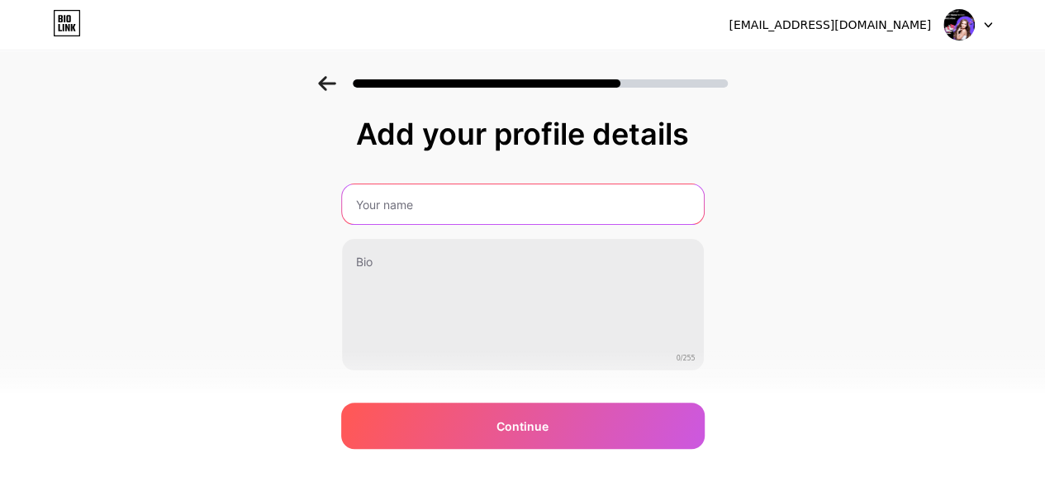
drag, startPoint x: 398, startPoint y: 204, endPoint x: 271, endPoint y: 204, distance: 127.3
click at [398, 204] on input "text" at bounding box center [523, 204] width 362 height 40
drag, startPoint x: 533, startPoint y: 206, endPoint x: 430, endPoint y: 204, distance: 103.3
click at [428, 206] on input ""All-in-One' Next-Generation" at bounding box center [522, 204] width 365 height 40
paste input "Websites"
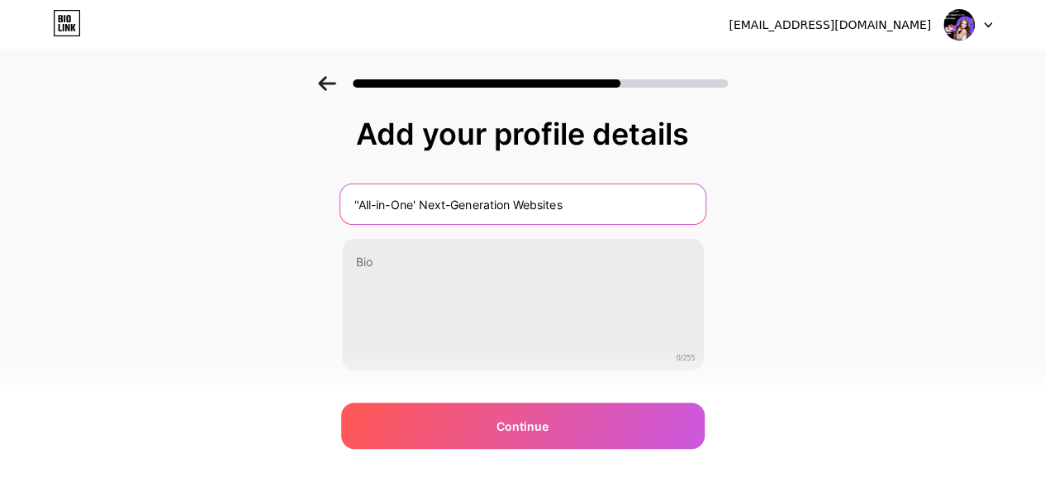
drag, startPoint x: 569, startPoint y: 204, endPoint x: 525, endPoint y: 206, distance: 43.8
click at [525, 206] on input ""All-in-One' Next-Generation Websites" at bounding box center [522, 204] width 365 height 40
paste input "Next-Generation AI S"
click at [524, 202] on input ""All-in-One' Next-Generation Next-Generation AI Sites" at bounding box center [522, 204] width 365 height 40
type input ""All-in-One' Next-Generation AI Sites"
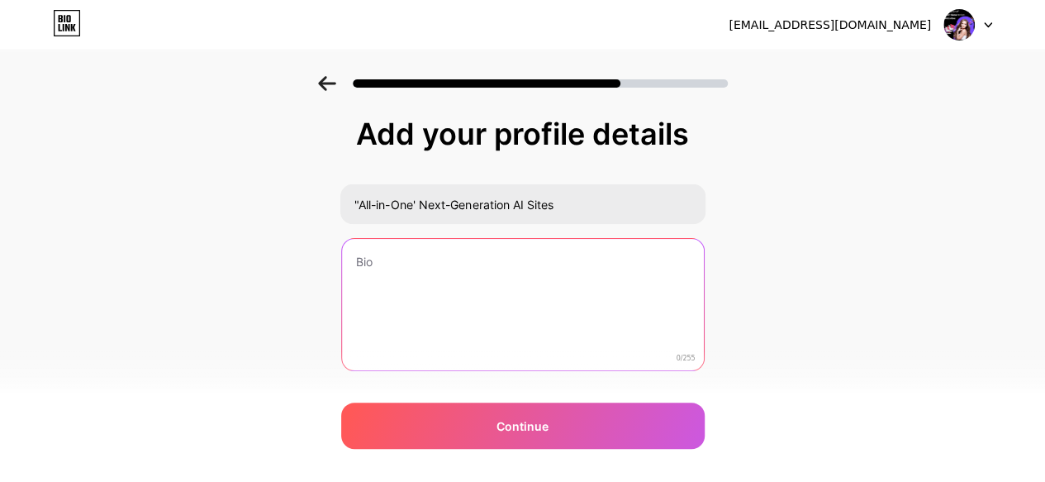
click at [394, 259] on textarea at bounding box center [523, 305] width 362 height 133
paste textarea "Contact me on social media or email:"
paste textarea "[EMAIL_ADDRESS][DOMAIN_NAME]"
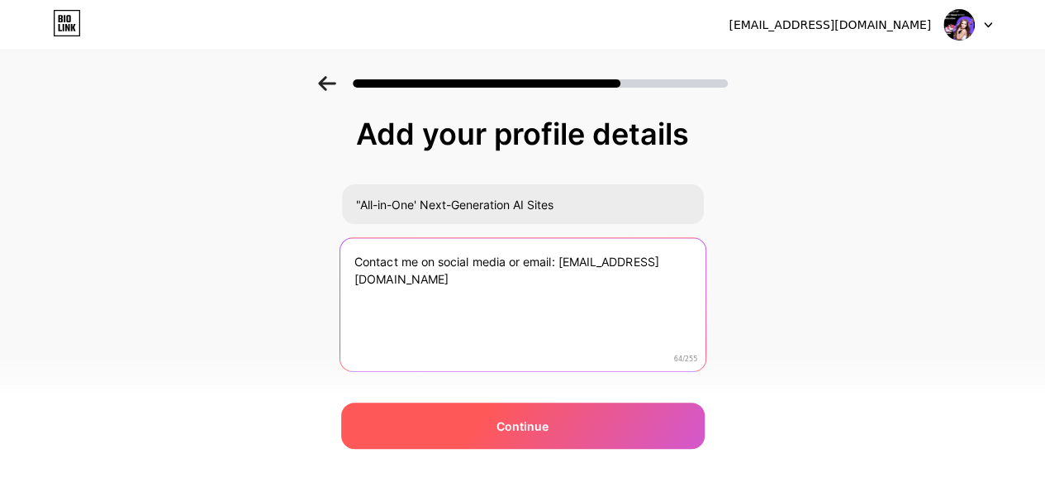
type textarea "Contact me on social media or email: [EMAIL_ADDRESS][DOMAIN_NAME]"
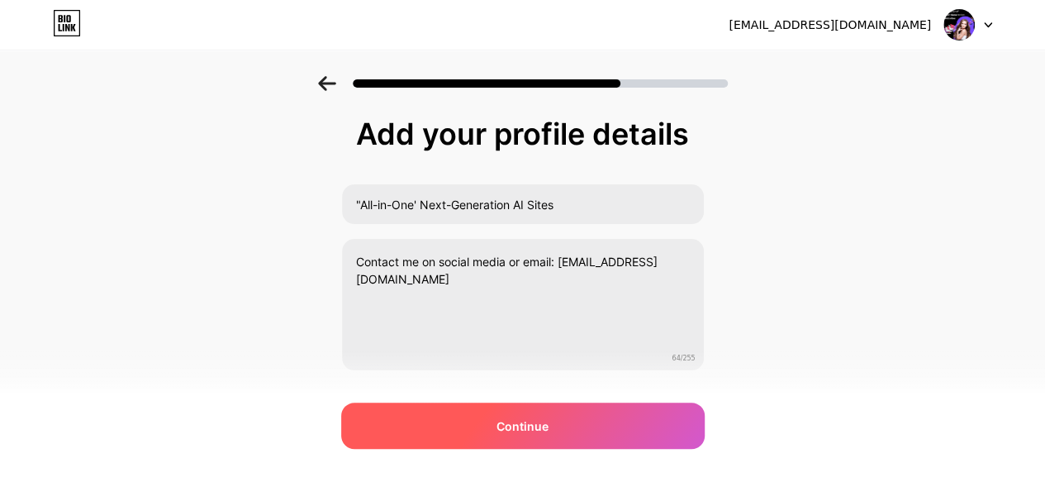
click at [549, 424] on span "Continue" at bounding box center [523, 425] width 52 height 17
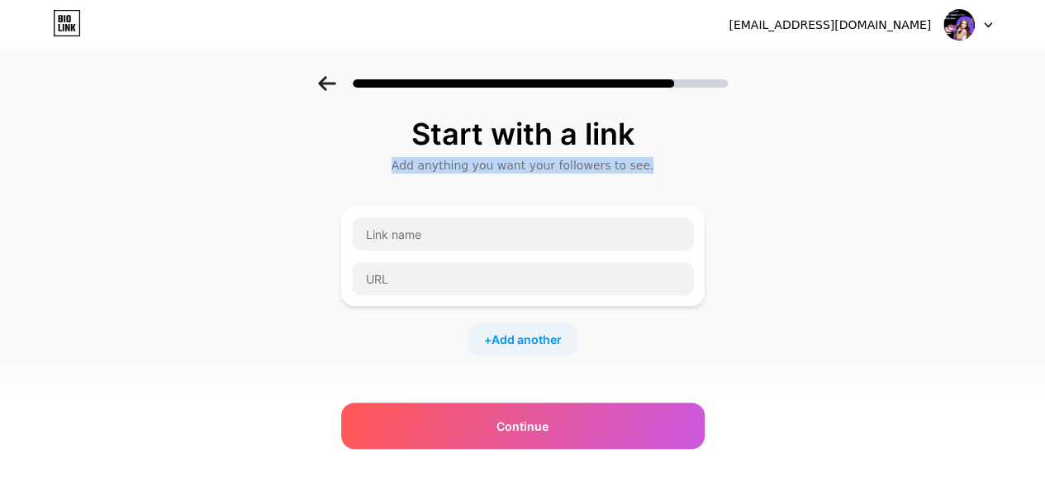
drag, startPoint x: 657, startPoint y: 162, endPoint x: 407, endPoint y: 172, distance: 250.6
click at [407, 172] on div "Add anything you want your followers to see." at bounding box center [523, 165] width 347 height 17
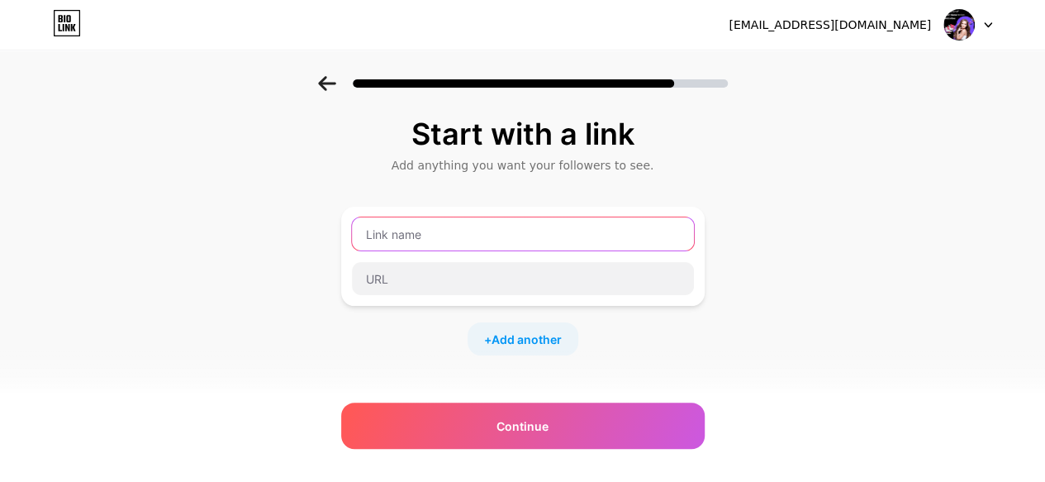
click at [423, 236] on input "text" at bounding box center [523, 233] width 342 height 33
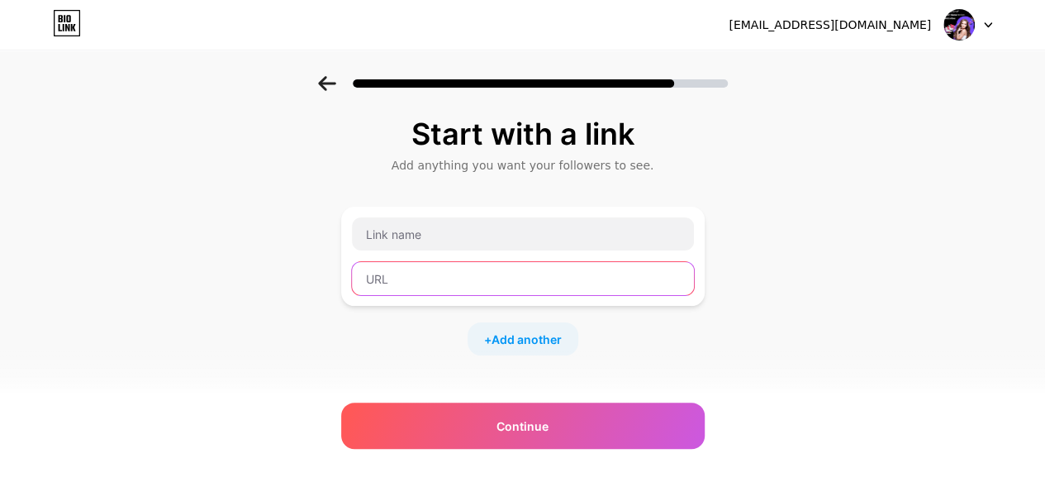
click at [402, 278] on input "text" at bounding box center [523, 278] width 342 height 33
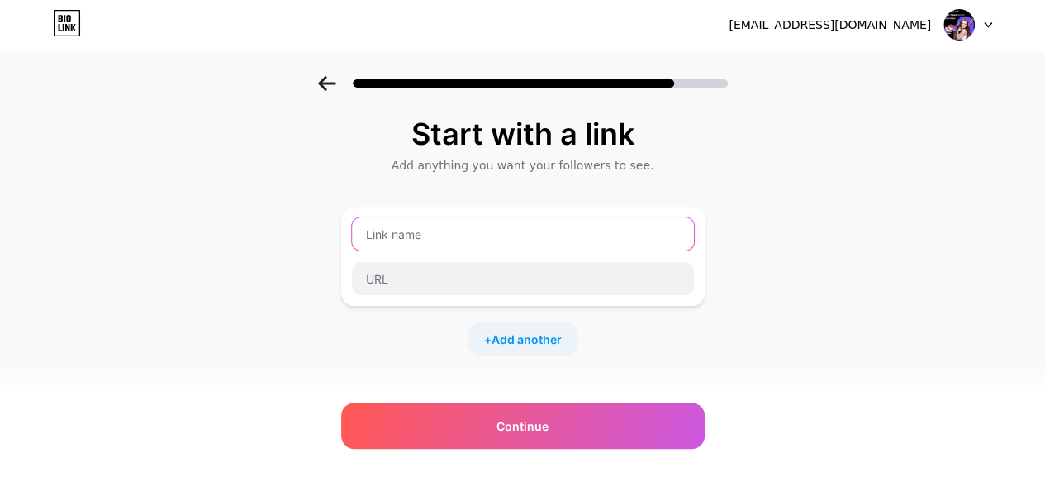
click at [378, 239] on input "text" at bounding box center [523, 233] width 342 height 33
paste input "We Build Your "All-in-One" Next-Generation Websites...including Decentralized C…"
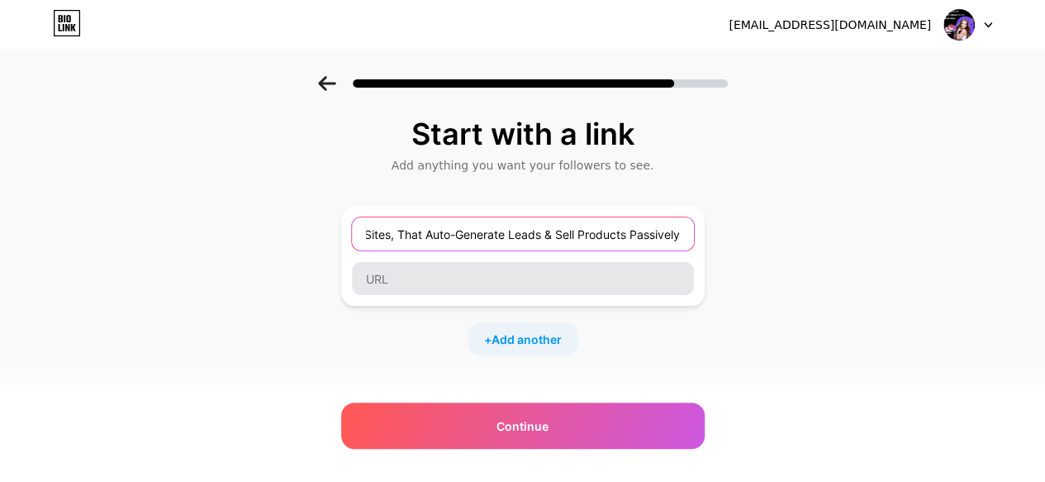
type input "We Build Your "All-in-One" Next-Generation Websites...including Decentralized C…"
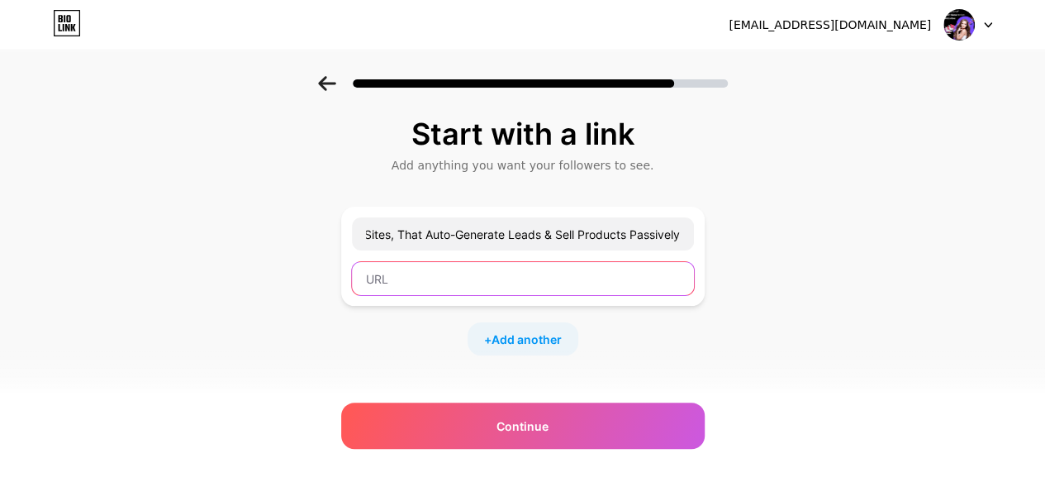
scroll to position [0, 0]
click at [394, 277] on input "text" at bounding box center [523, 278] width 342 height 33
paste input "[URL][DOMAIN_NAME]"
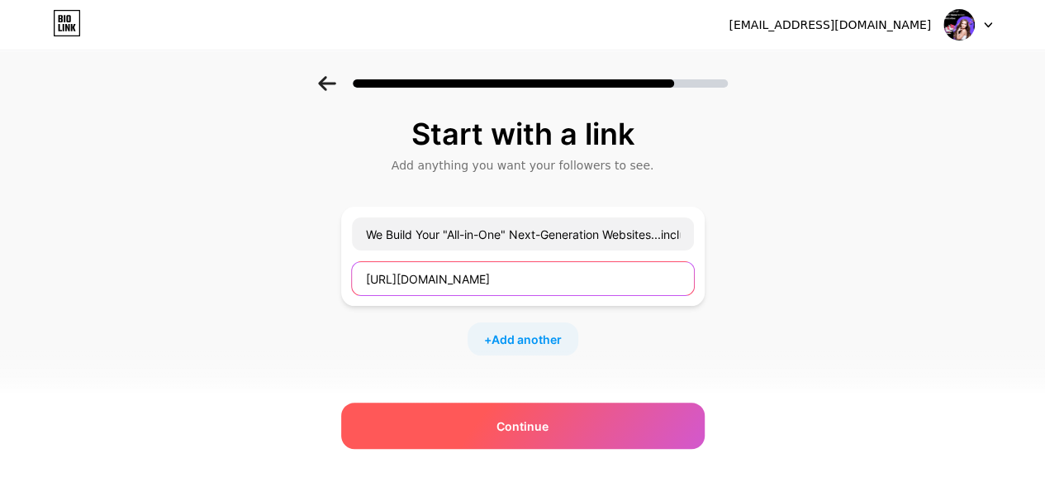
type input "[URL][DOMAIN_NAME]"
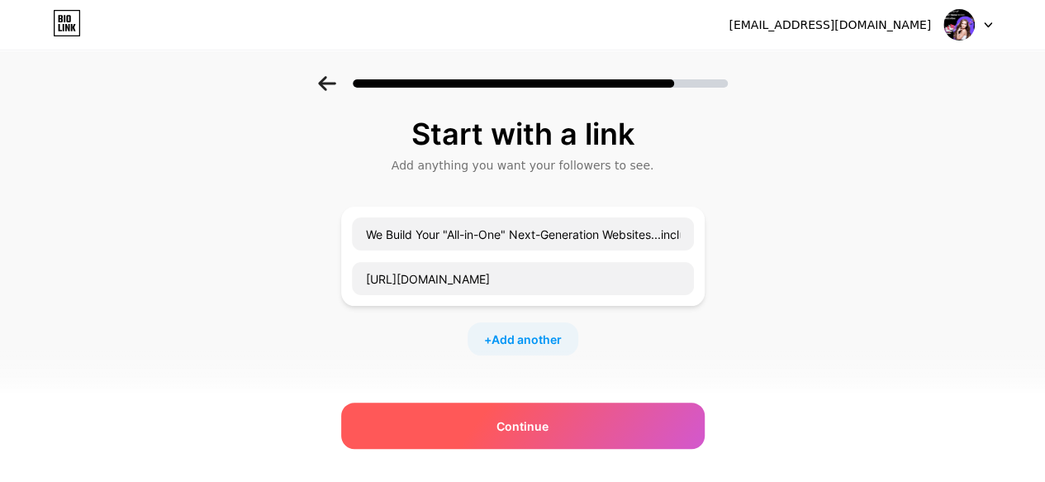
click at [531, 431] on span "Continue" at bounding box center [523, 425] width 52 height 17
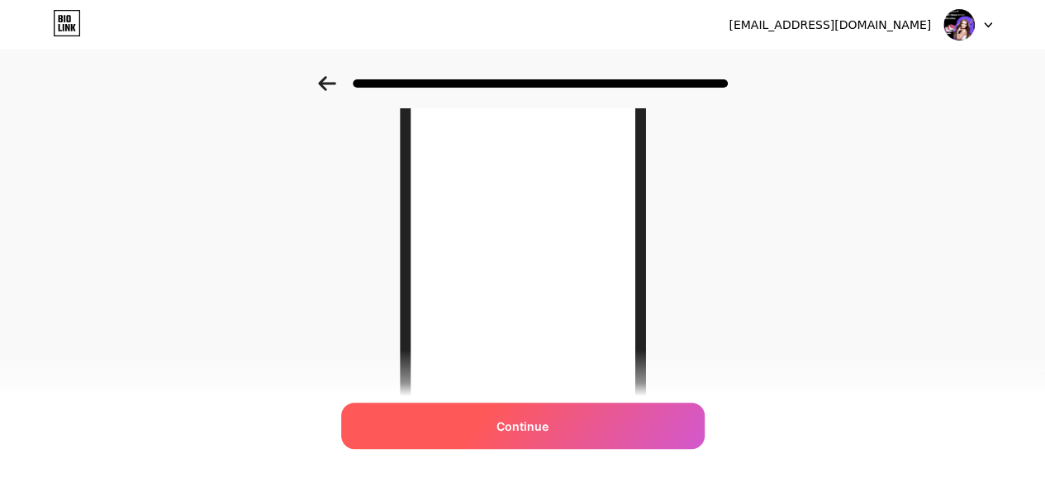
scroll to position [183, 0]
click at [525, 427] on span "Continue" at bounding box center [523, 425] width 52 height 17
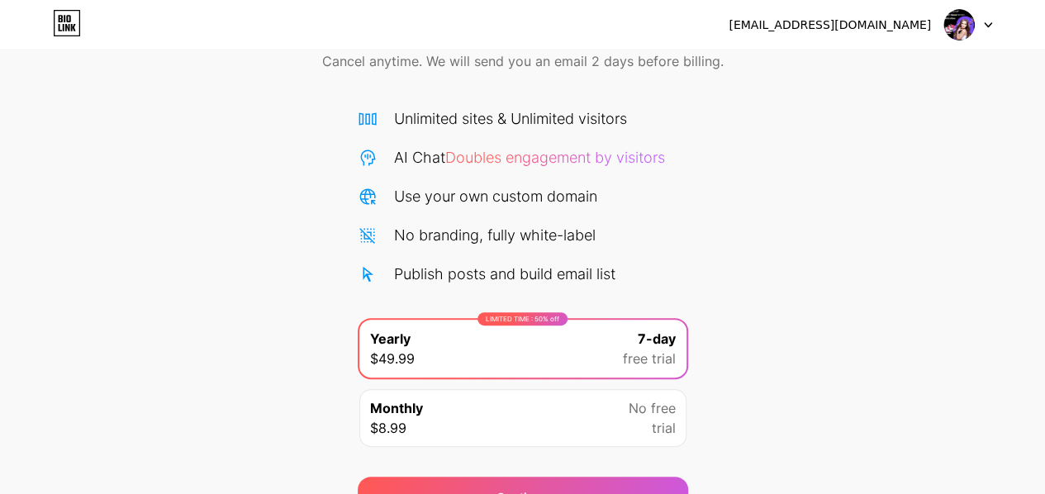
scroll to position [165, 0]
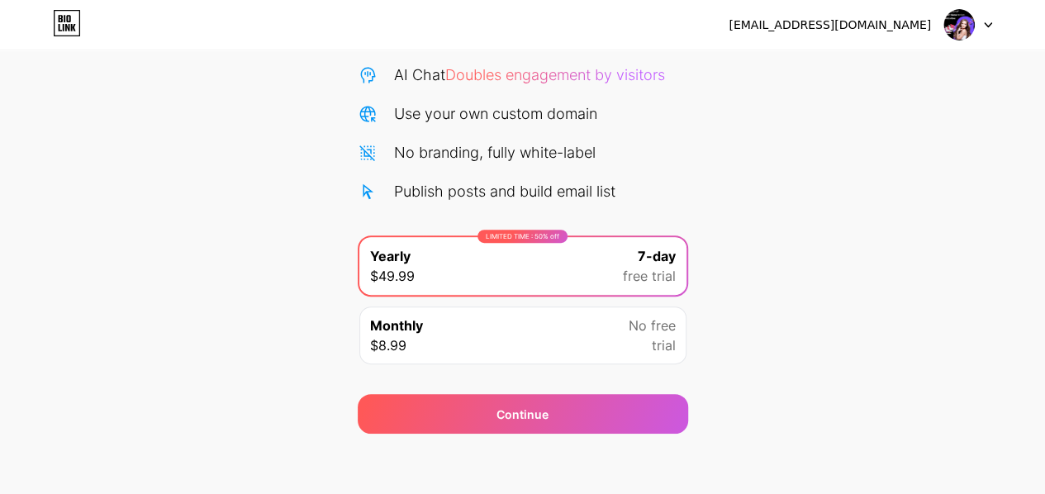
click at [429, 328] on div "Monthly $8.99 No free trial" at bounding box center [522, 336] width 327 height 58
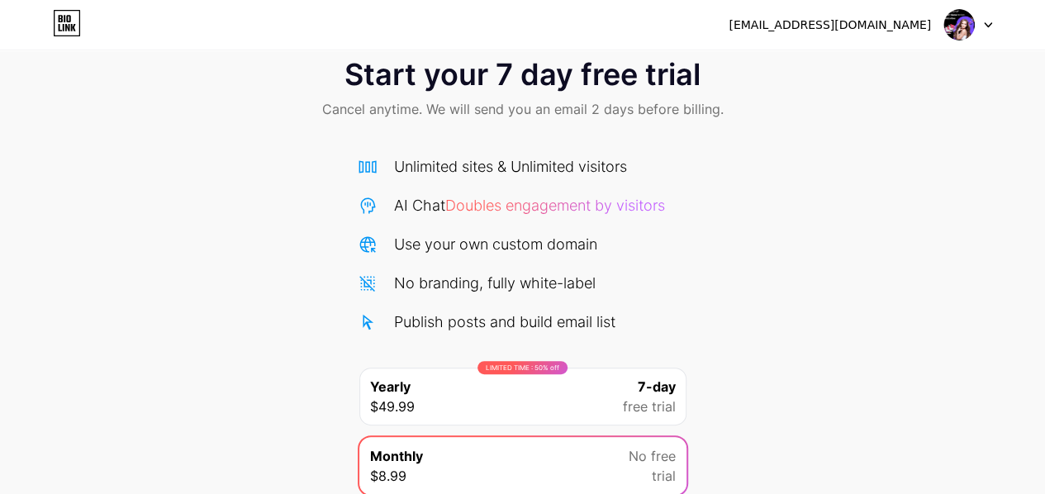
scroll to position [0, 0]
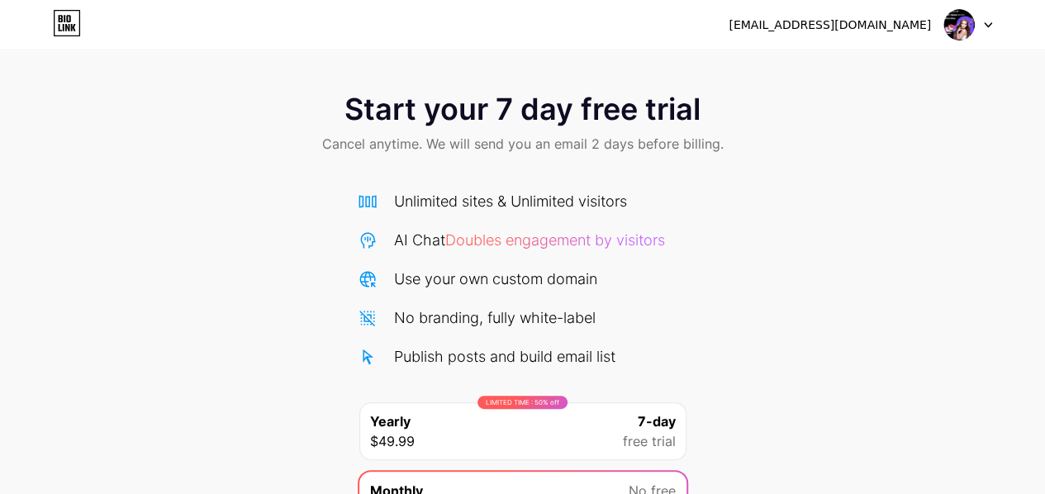
click at [988, 23] on icon at bounding box center [988, 25] width 8 height 6
click at [821, 68] on li "Logout" at bounding box center [889, 67] width 205 height 45
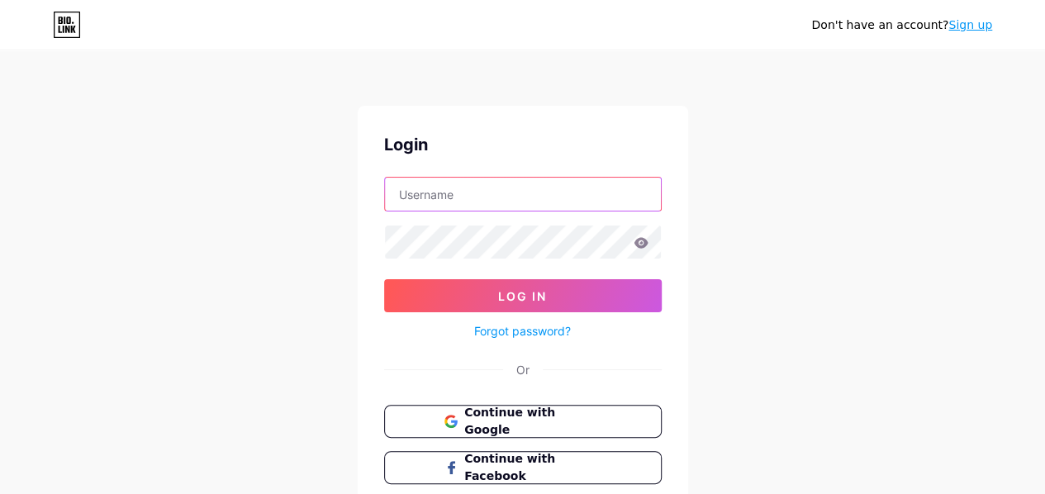
type input "[EMAIL_ADDRESS][DOMAIN_NAME]"
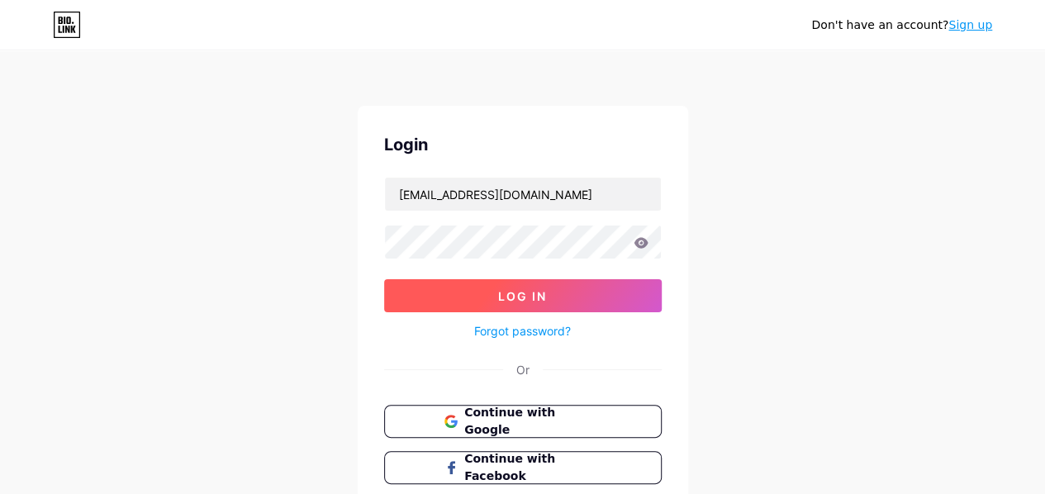
click at [502, 289] on span "Log In" at bounding box center [522, 296] width 49 height 14
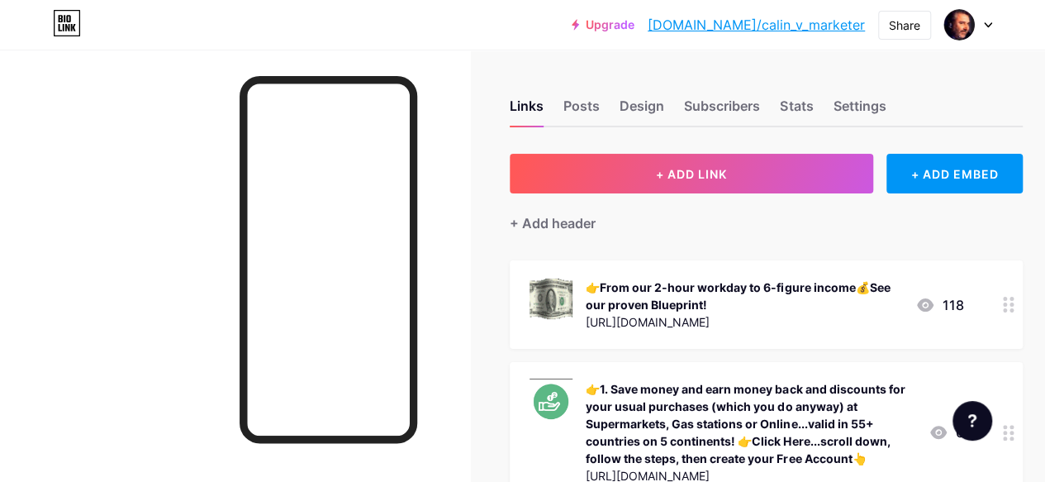
click at [986, 21] on div at bounding box center [969, 25] width 48 height 30
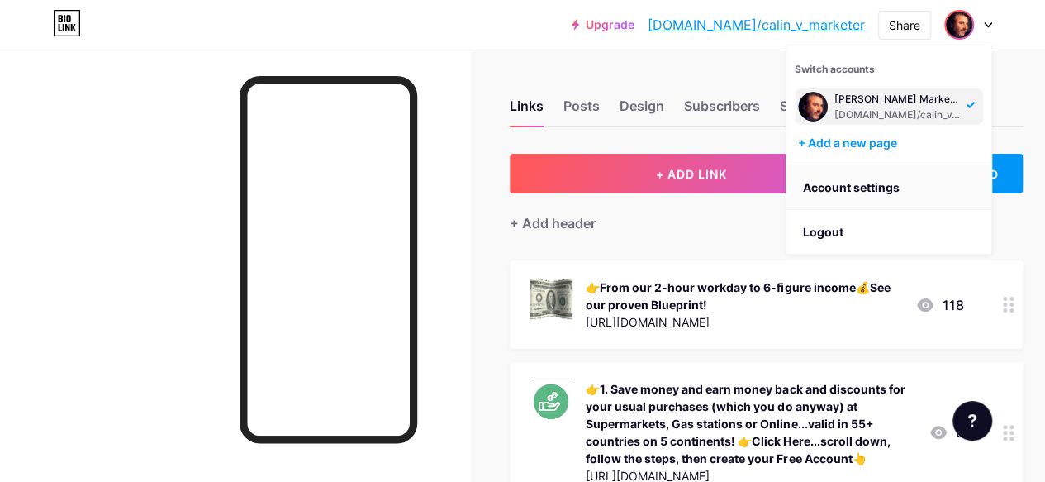
click at [858, 186] on link "Account settings" at bounding box center [889, 187] width 205 height 45
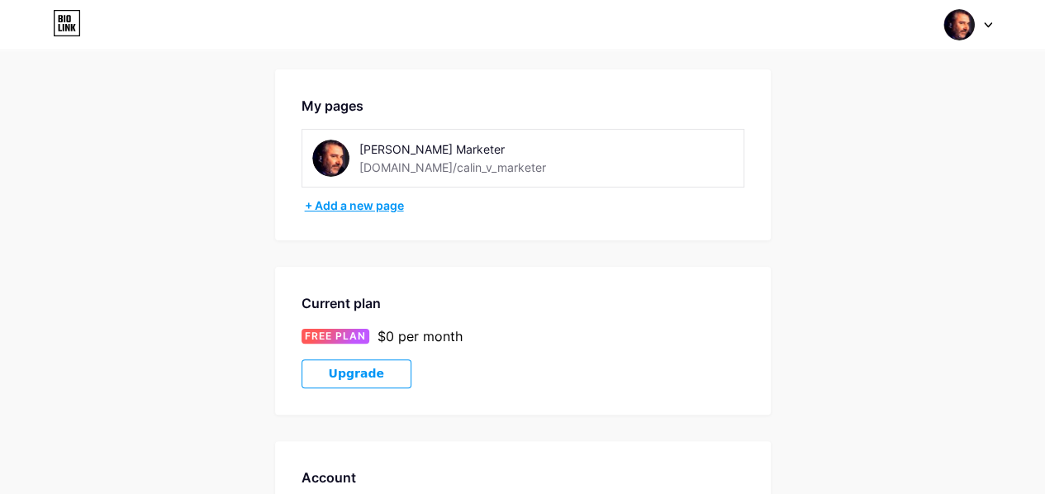
scroll to position [83, 0]
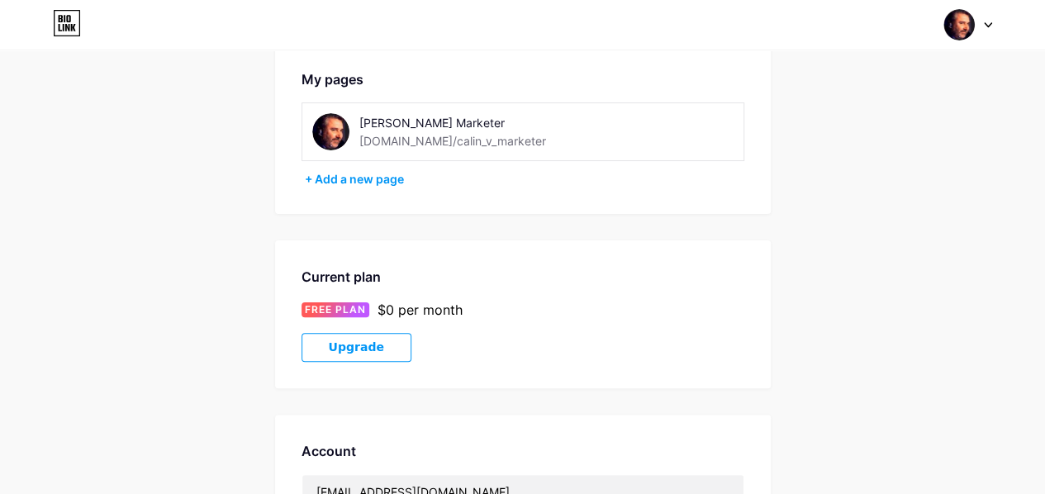
click at [398, 123] on div "[PERSON_NAME] Marketer" at bounding box center [476, 122] width 234 height 17
click at [435, 121] on div "[PERSON_NAME] Marketer" at bounding box center [476, 122] width 234 height 17
drag, startPoint x: 467, startPoint y: 122, endPoint x: 350, endPoint y: 121, distance: 116.5
click at [350, 121] on div "[PERSON_NAME] Marketer [DOMAIN_NAME]/calin_v_marketer" at bounding box center [452, 131] width 281 height 37
click at [390, 141] on div "[DOMAIN_NAME]/calin_v_marketer" at bounding box center [452, 140] width 187 height 17
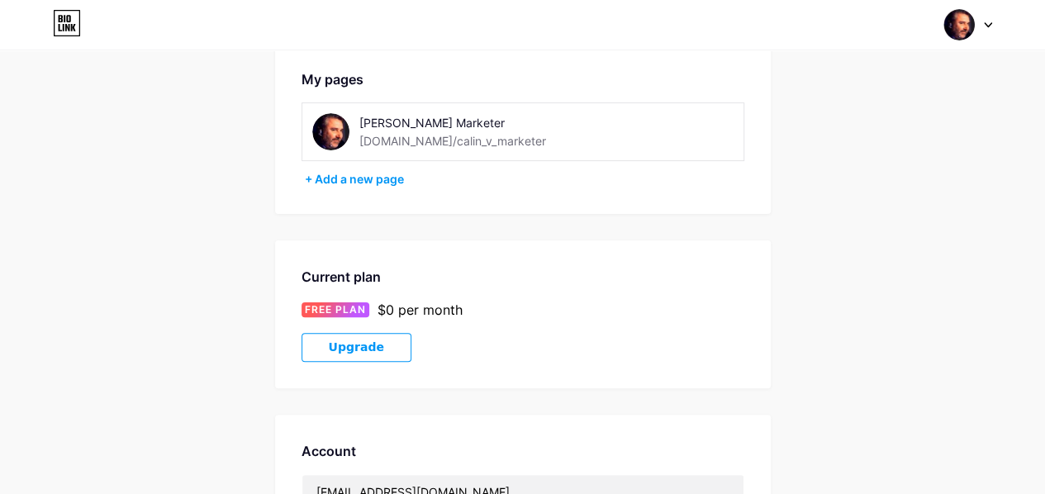
click at [413, 144] on div "[DOMAIN_NAME]/calin_v_marketer" at bounding box center [452, 140] width 187 height 17
click at [477, 145] on div "[DOMAIN_NAME]/calin_v_marketer" at bounding box center [452, 140] width 187 height 17
drag, startPoint x: 502, startPoint y: 145, endPoint x: 359, endPoint y: 144, distance: 143.8
click at [359, 144] on div "[PERSON_NAME] Marketer [DOMAIN_NAME]/calin_v_marketer" at bounding box center [476, 131] width 234 height 37
click at [428, 141] on div "[DOMAIN_NAME]/calin_v_marketer" at bounding box center [452, 140] width 187 height 17
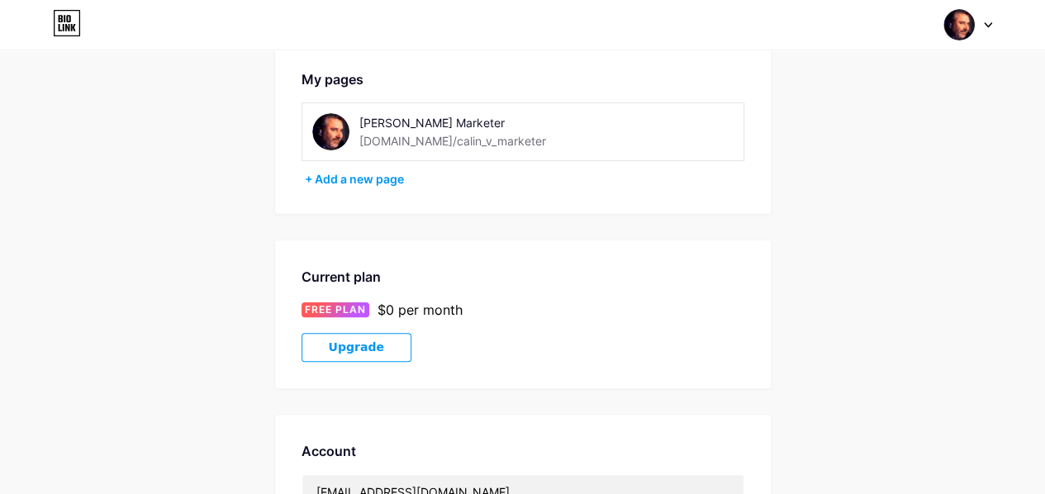
click at [448, 141] on div "[DOMAIN_NAME]/calin_v_marketer" at bounding box center [452, 140] width 187 height 17
click at [483, 143] on div "[DOMAIN_NAME]/calin_v_marketer" at bounding box center [452, 140] width 187 height 17
click at [331, 183] on div "+ Add a new page" at bounding box center [525, 179] width 440 height 17
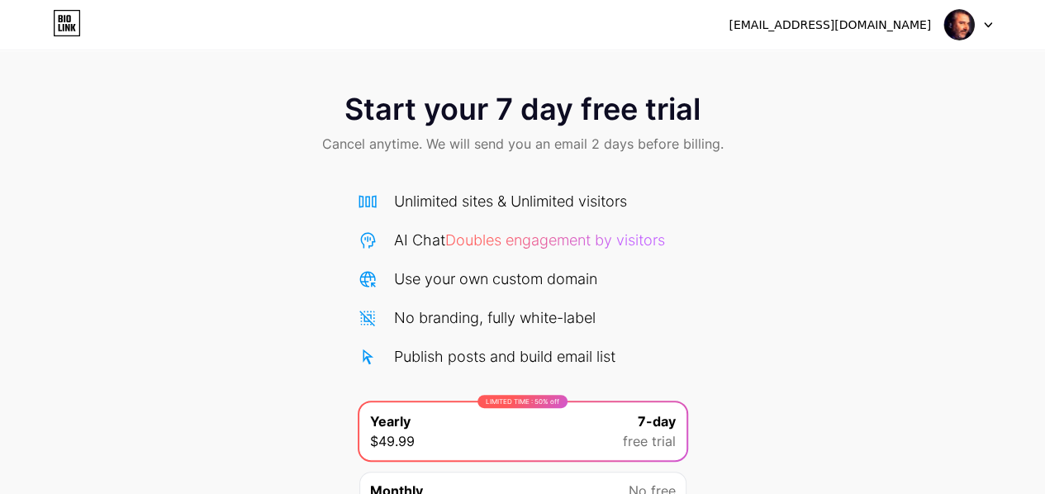
click at [990, 19] on div at bounding box center [969, 25] width 48 height 30
click at [895, 125] on div "Start your 7 day free trial Cancel anytime. We will send you an email 2 days be…" at bounding box center [522, 125] width 1045 height 98
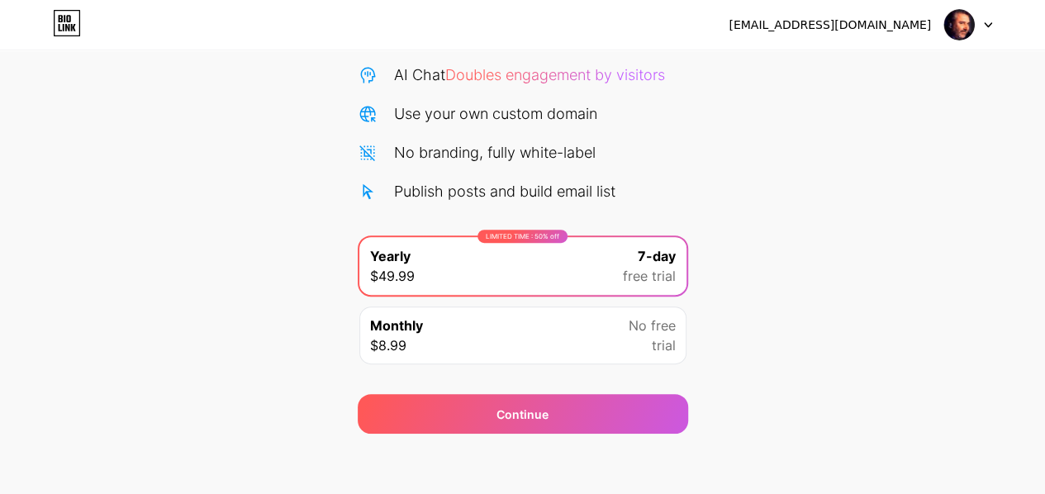
scroll to position [5, 0]
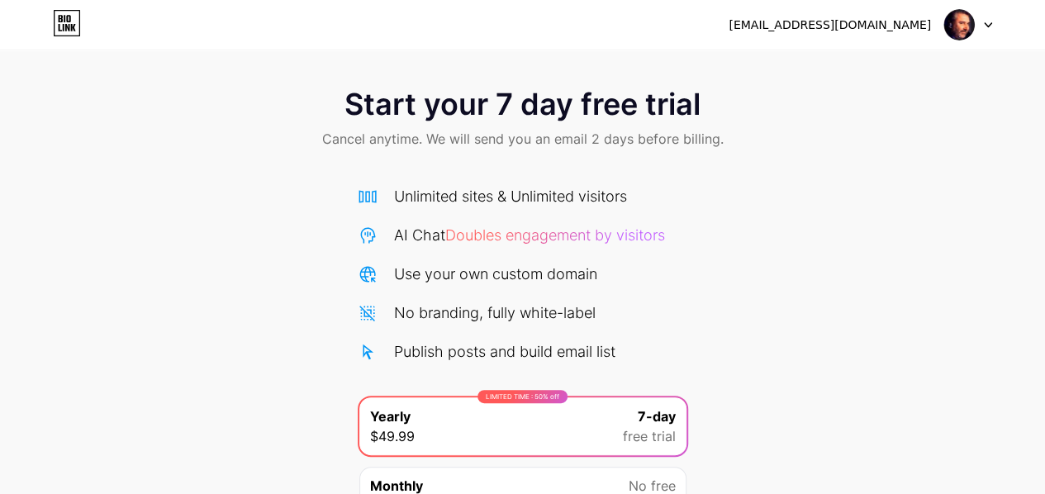
click at [987, 28] on div at bounding box center [969, 25] width 48 height 30
click at [826, 28] on div "[EMAIL_ADDRESS][DOMAIN_NAME]" at bounding box center [830, 25] width 202 height 17
drag, startPoint x: 233, startPoint y: 268, endPoint x: 190, endPoint y: 247, distance: 47.7
click at [231, 249] on div "Start your 7 day free trial Cancel anytime. We will send you an email 2 days be…" at bounding box center [522, 332] width 1045 height 523
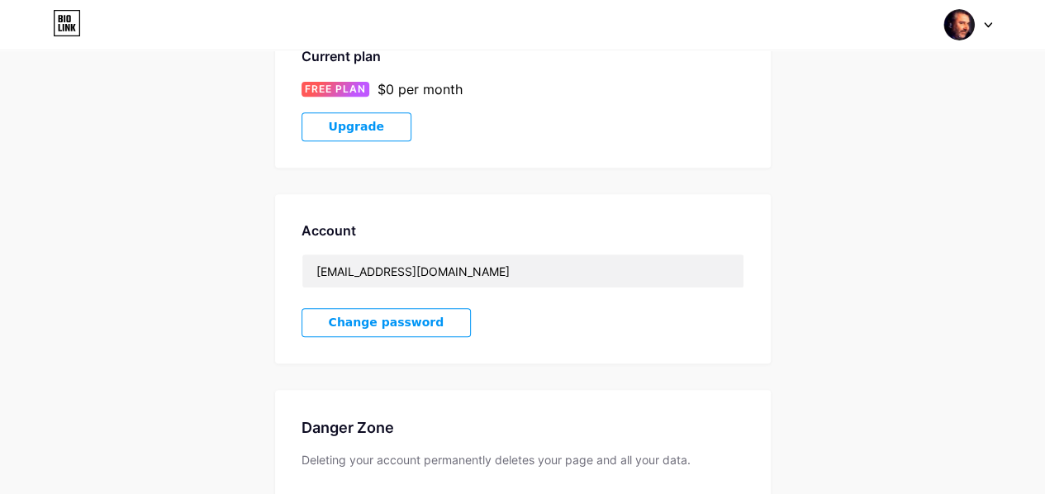
scroll to position [331, 0]
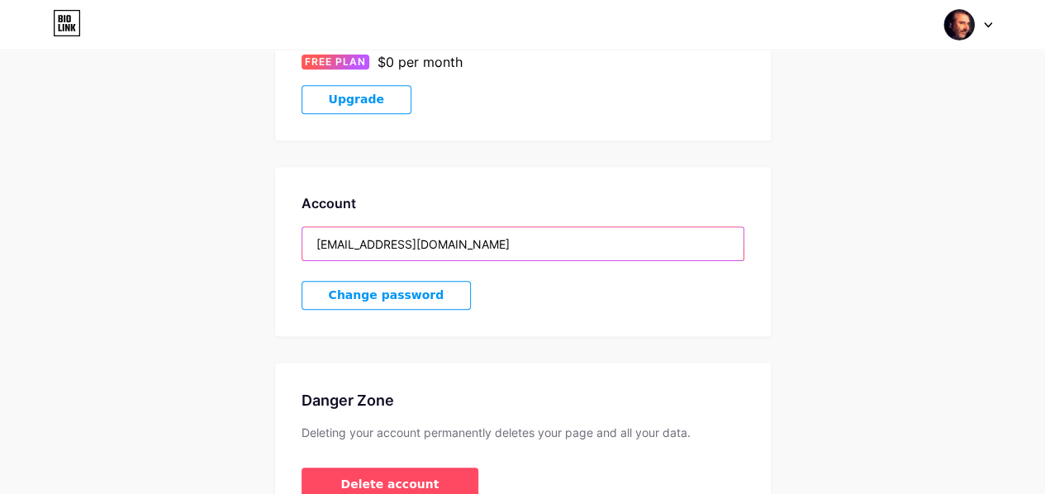
click at [482, 242] on input "[EMAIL_ADDRESS][DOMAIN_NAME]" at bounding box center [522, 243] width 441 height 33
drag, startPoint x: 492, startPoint y: 240, endPoint x: 277, endPoint y: 246, distance: 214.9
click at [277, 246] on div "Account [EMAIL_ADDRESS][DOMAIN_NAME] Change password" at bounding box center [523, 251] width 496 height 169
click at [607, 242] on input "[EMAIL_ADDRESS][DOMAIN_NAME]" at bounding box center [522, 243] width 441 height 33
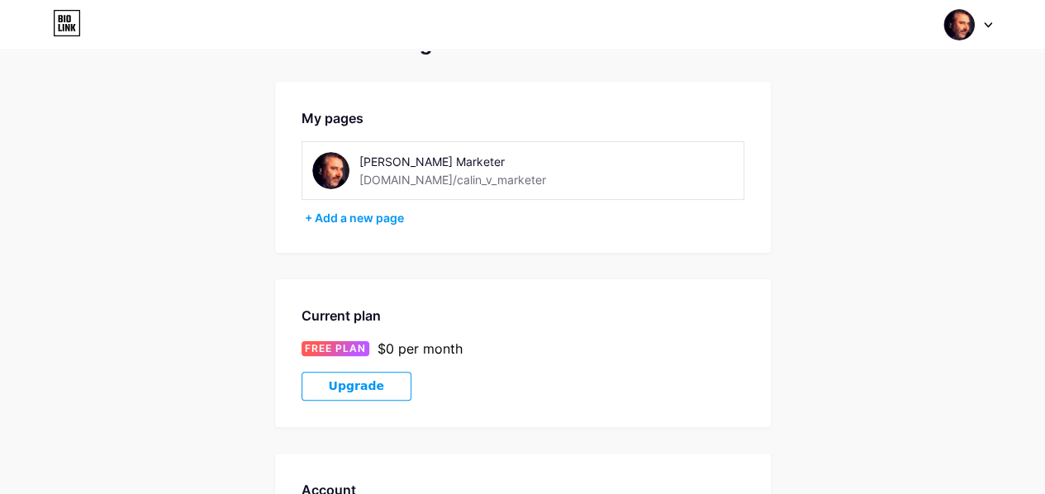
scroll to position [0, 0]
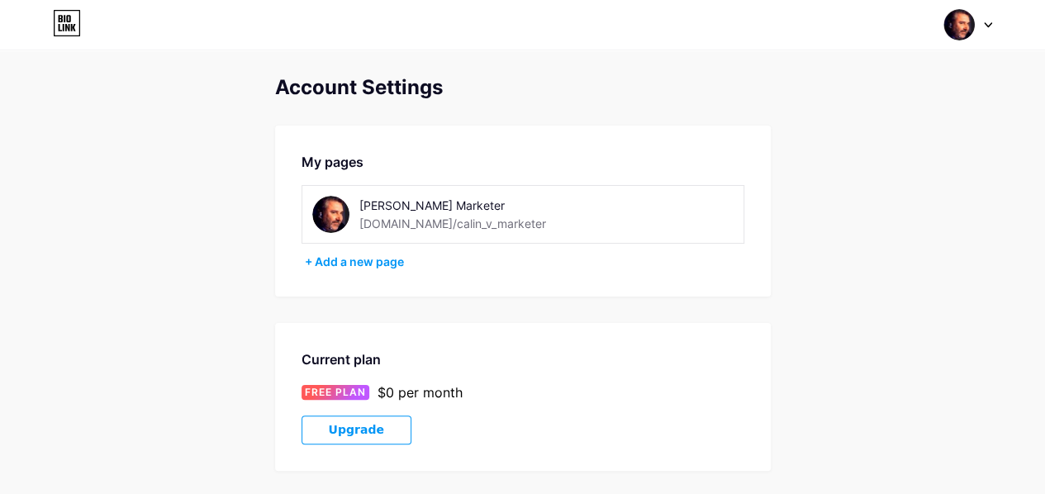
click at [331, 89] on div "Account Settings" at bounding box center [523, 87] width 496 height 23
click at [331, 158] on div "My pages" at bounding box center [523, 162] width 443 height 20
click at [730, 239] on div "[PERSON_NAME] Marketer [DOMAIN_NAME]/calin_v_marketer" at bounding box center [523, 214] width 443 height 59
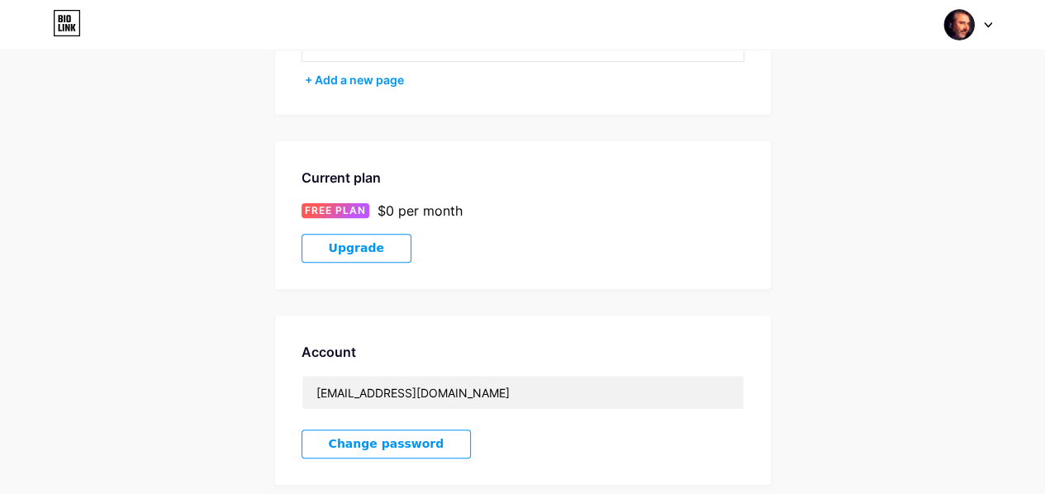
scroll to position [179, 0]
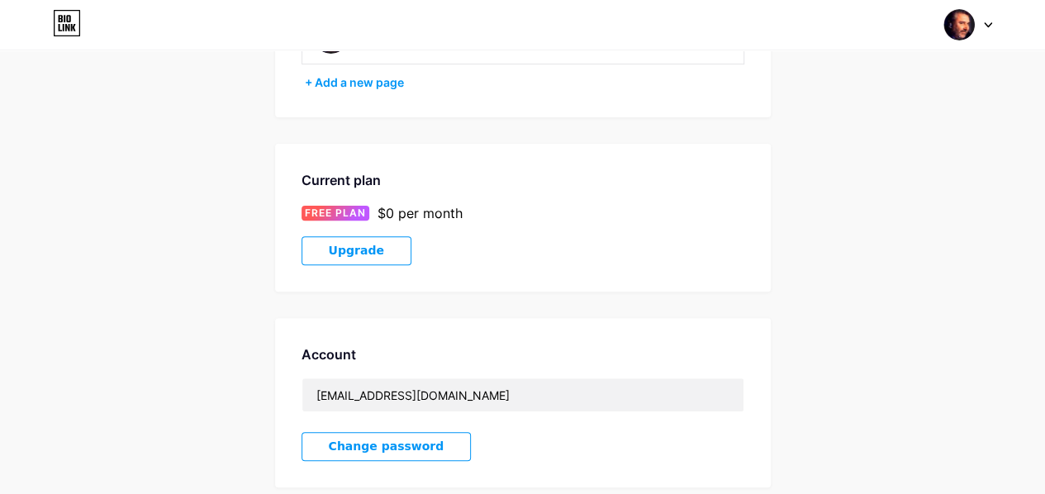
click at [982, 26] on div at bounding box center [969, 25] width 48 height 30
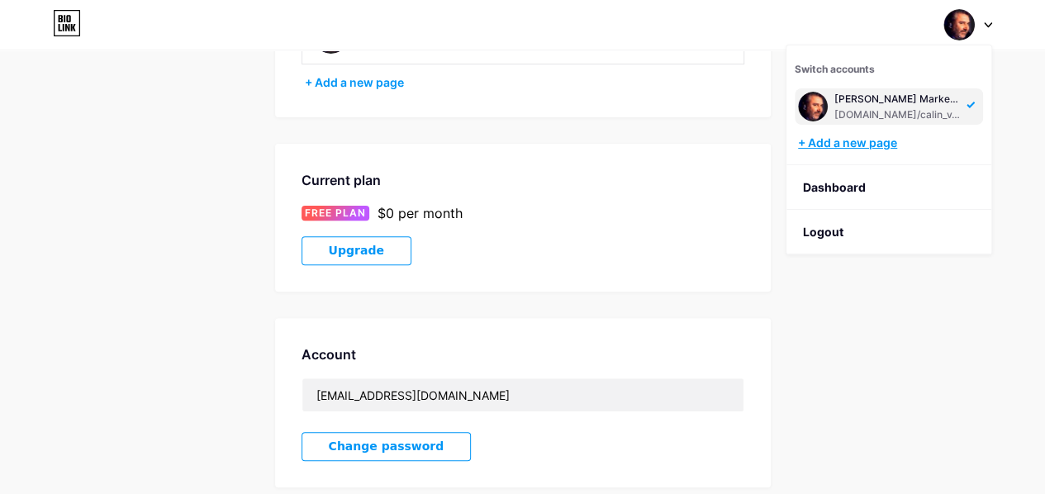
click at [870, 148] on div "+ Add a new page" at bounding box center [890, 143] width 185 height 17
